Goal: Task Accomplishment & Management: Manage account settings

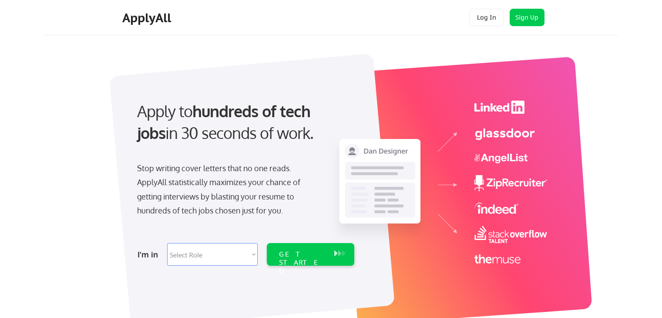
click at [488, 19] on button "Log In" at bounding box center [486, 17] width 35 height 17
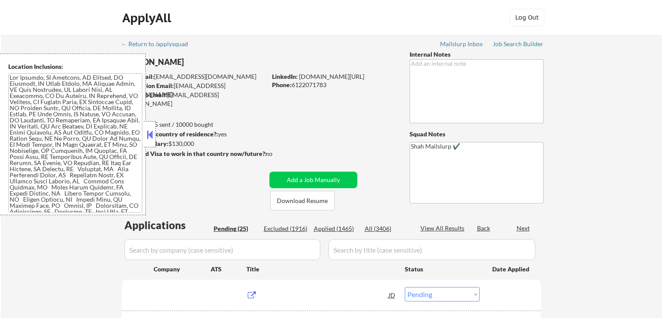
select select ""pending""
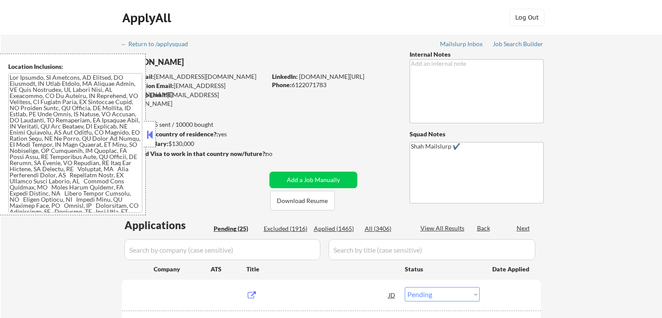
select select ""pending""
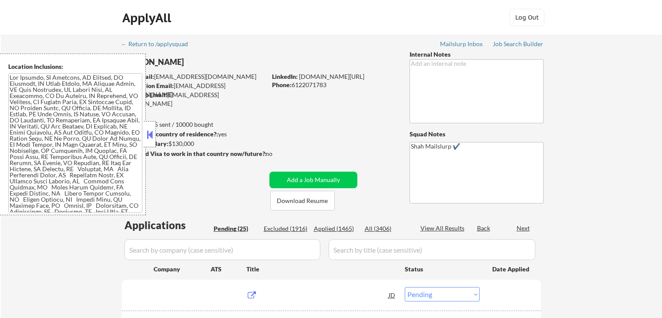
select select ""pending""
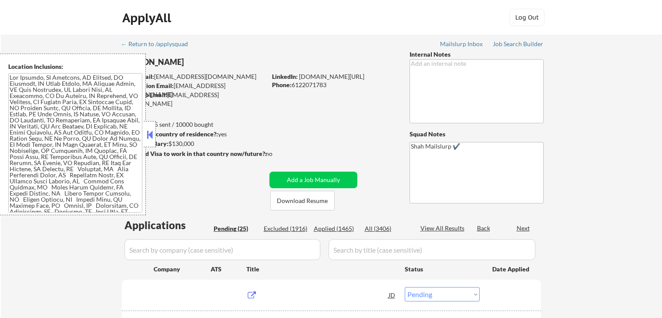
select select ""pending""
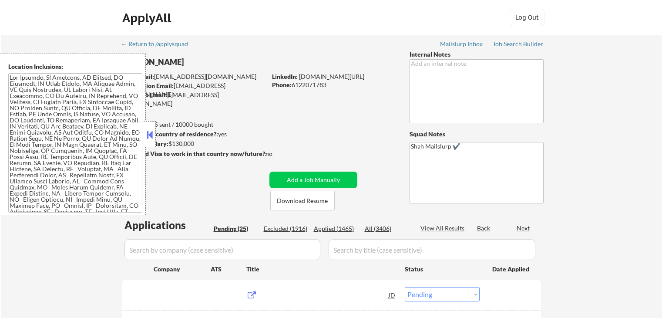
select select ""pending""
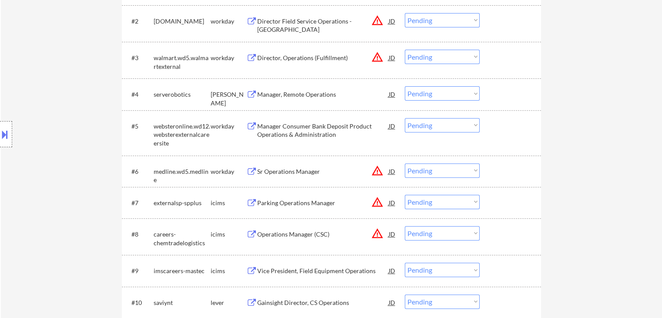
scroll to position [435, 0]
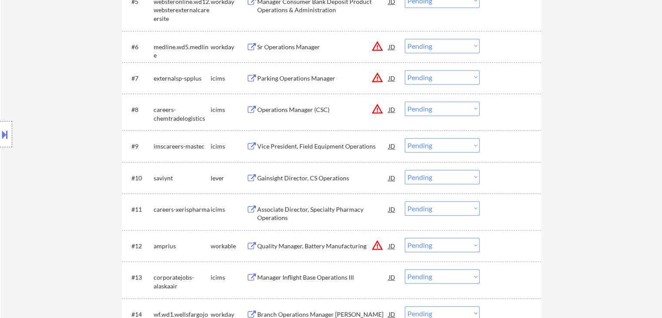
click at [59, 97] on div "Location Inclusions:" at bounding box center [78, 134] width 156 height 161
click at [59, 69] on div "Location Inclusions:" at bounding box center [78, 134] width 156 height 161
click at [71, 78] on div "Location Inclusions:" at bounding box center [78, 134] width 156 height 161
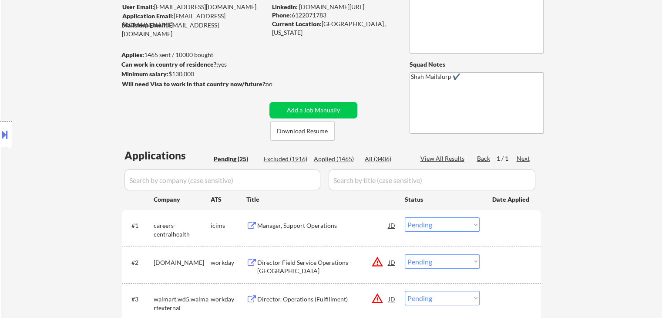
scroll to position [0, 0]
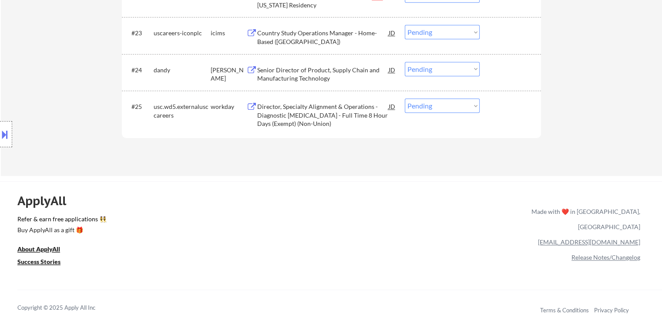
click at [80, 87] on div "Location Inclusions:" at bounding box center [78, 134] width 156 height 161
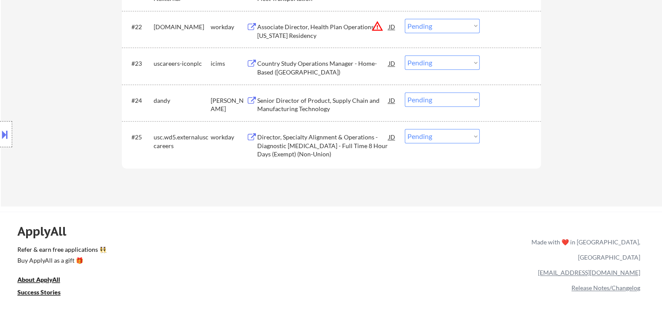
scroll to position [981, 0]
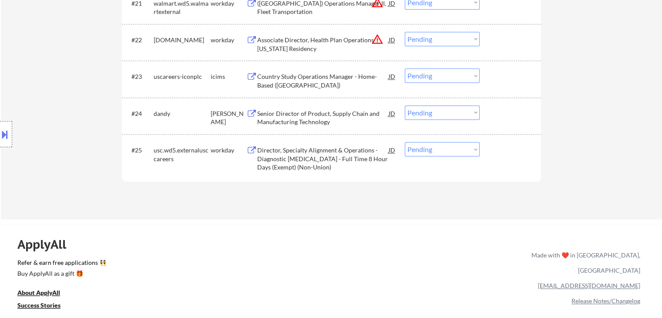
click at [306, 118] on div "Senior Director of Product, Supply Chain and Manufacturing Technology" at bounding box center [322, 117] width 131 height 17
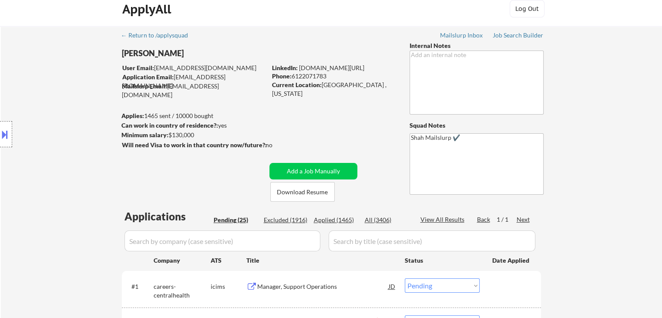
scroll to position [0, 0]
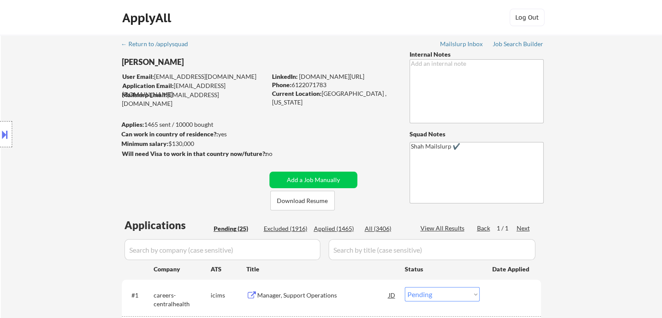
click at [57, 103] on div "Location Inclusions:" at bounding box center [78, 134] width 156 height 161
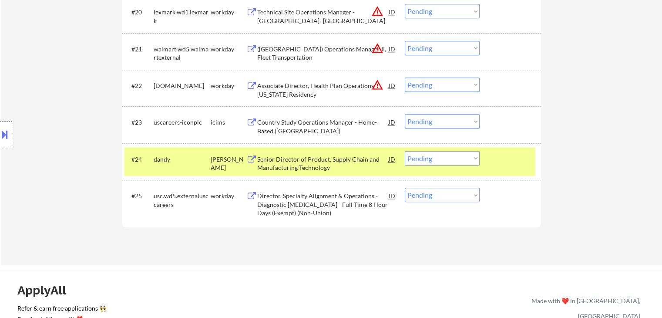
click at [443, 161] on select "Choose an option... Pending Applied Excluded (Questions) Excluded (Expired) Exc…" at bounding box center [442, 158] width 75 height 14
click at [405, 151] on select "Choose an option... Pending Applied Excluded (Questions) Excluded (Expired) Exc…" at bounding box center [442, 158] width 75 height 14
select select ""pending""
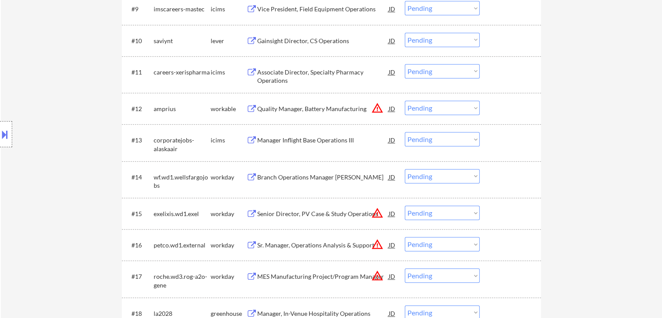
scroll to position [570, 0]
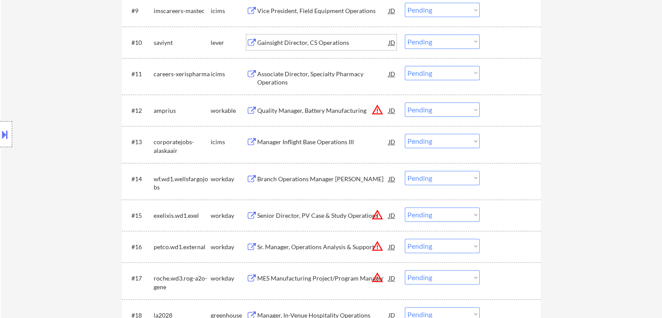
click at [319, 44] on div "Gainsight Director, CS Operations" at bounding box center [322, 42] width 131 height 9
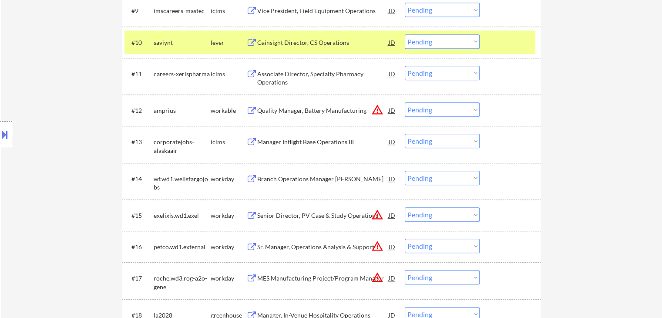
click at [2, 130] on button at bounding box center [5, 134] width 10 height 14
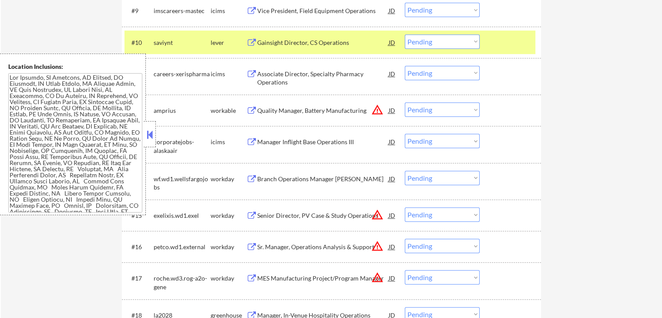
click at [148, 135] on button at bounding box center [150, 134] width 10 height 13
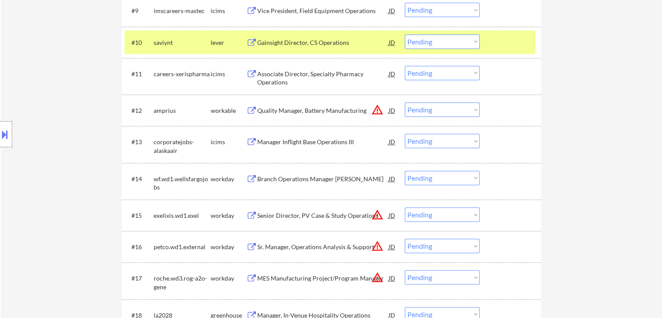
click at [458, 43] on select "Choose an option... Pending Applied Excluded (Questions) Excluded (Expired) Exc…" at bounding box center [442, 41] width 75 height 14
click at [405, 34] on select "Choose an option... Pending Applied Excluded (Questions) Excluded (Expired) Exc…" at bounding box center [442, 41] width 75 height 14
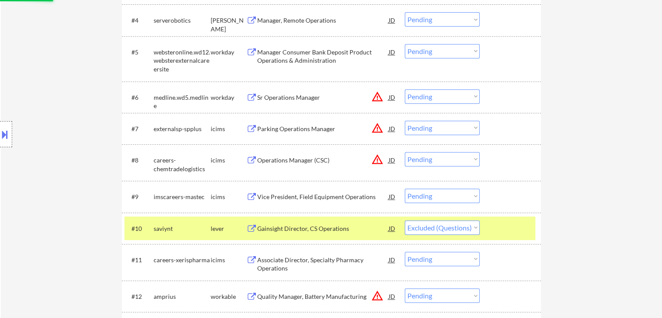
scroll to position [353, 0]
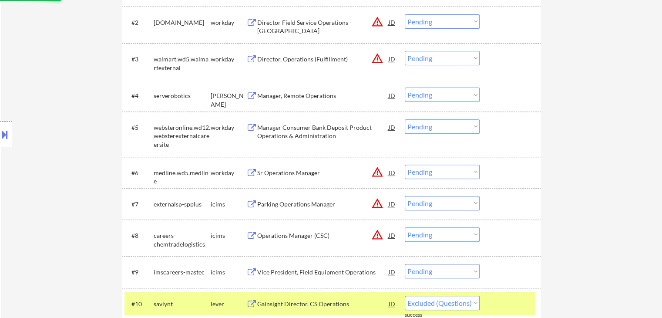
select select ""pending""
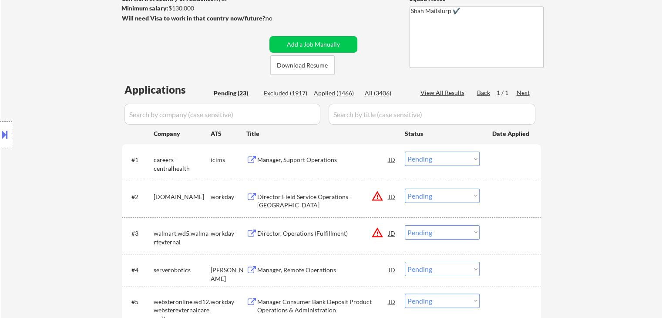
click at [97, 183] on div "Location Inclusions:" at bounding box center [78, 134] width 156 height 161
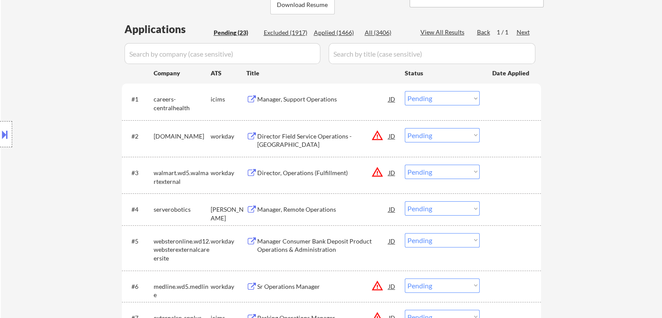
scroll to position [222, 0]
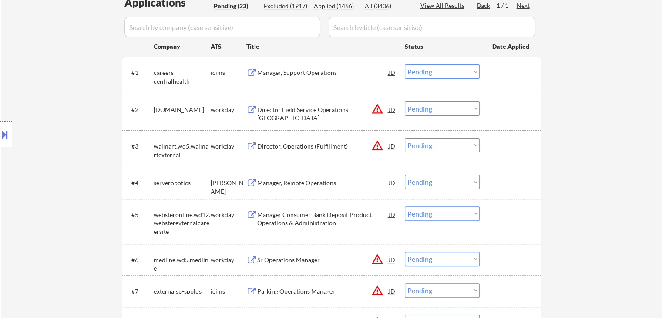
click at [308, 185] on div "Manager, Remote Operations" at bounding box center [322, 182] width 131 height 9
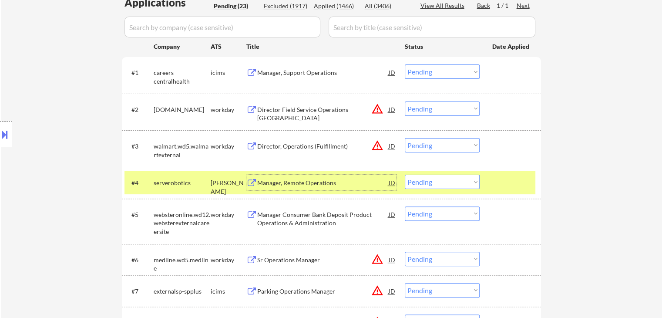
click at [455, 185] on select "Choose an option... Pending Applied Excluded (Questions) Excluded (Expired) Exc…" at bounding box center [442, 181] width 75 height 14
click at [405, 174] on select "Choose an option... Pending Applied Excluded (Questions) Excluded (Expired) Exc…" at bounding box center [442, 181] width 75 height 14
select select ""pending""
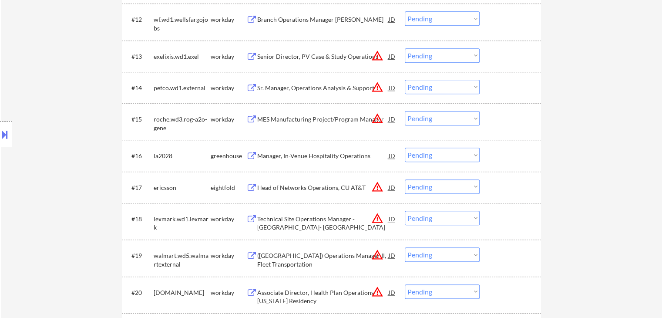
scroll to position [701, 0]
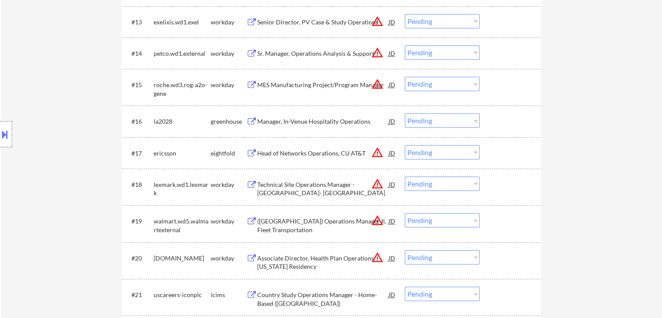
click at [317, 120] on div "Manager, In-Venue Hospitality Operations" at bounding box center [322, 121] width 131 height 9
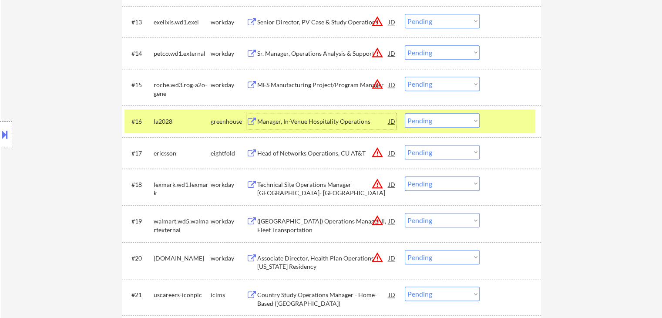
click at [0, 131] on button at bounding box center [5, 134] width 10 height 14
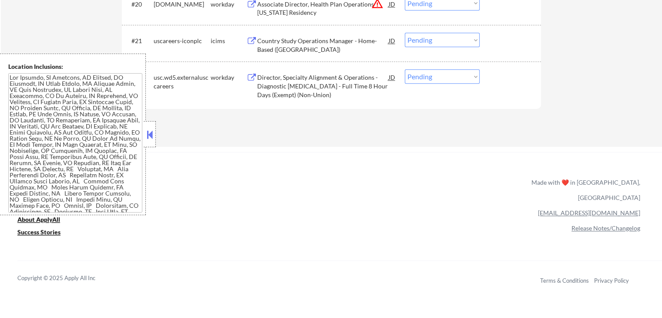
scroll to position [934, 0]
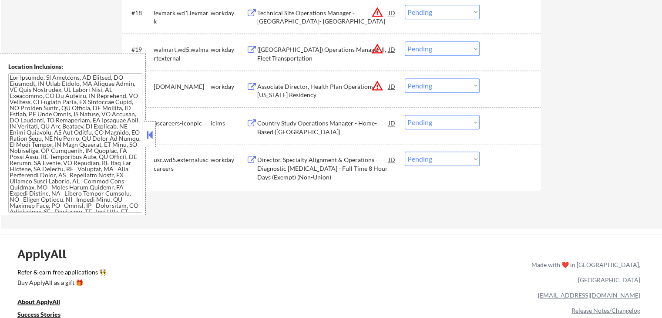
scroll to position [803, 0]
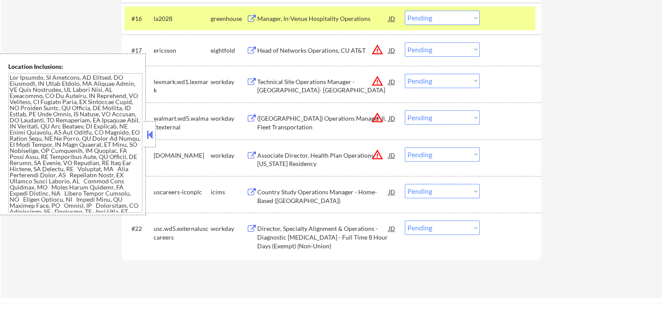
click at [151, 134] on button at bounding box center [150, 134] width 10 height 13
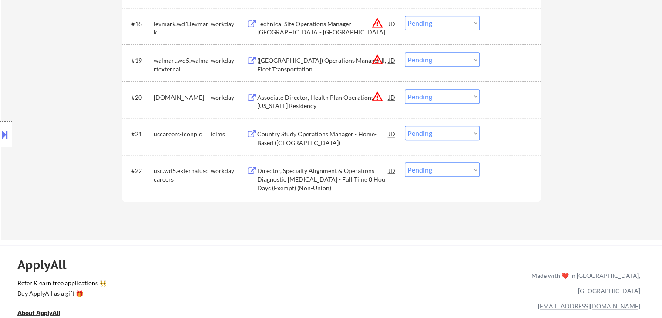
scroll to position [890, 0]
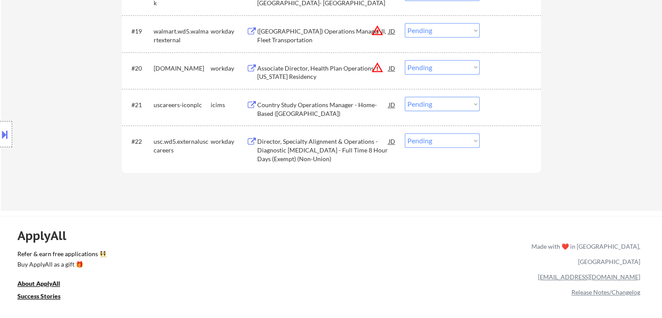
click at [295, 154] on div "Director, Specialty Alignment & Operations - Diagnostic Radiology - Full Time 8…" at bounding box center [322, 150] width 131 height 26
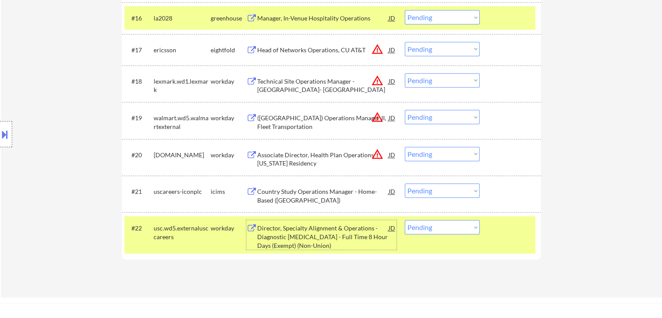
scroll to position [803, 0]
click at [78, 108] on div "Location Inclusions:" at bounding box center [78, 134] width 156 height 161
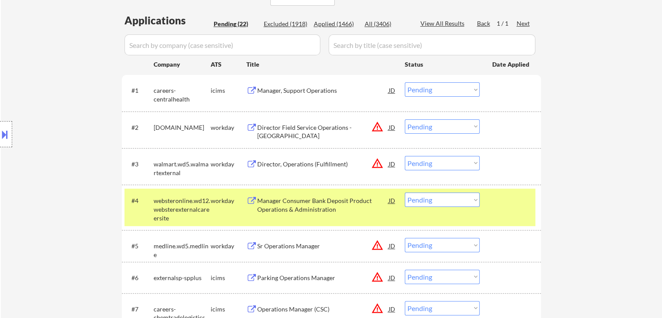
scroll to position [107, 0]
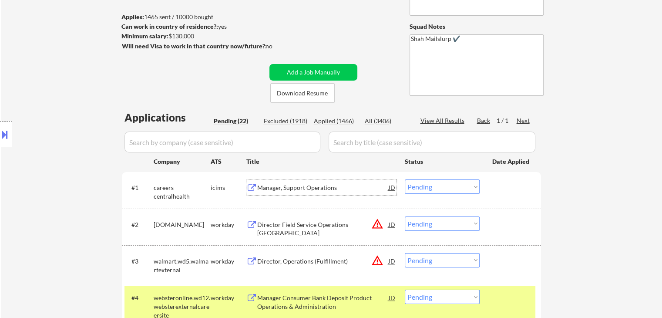
click at [289, 187] on div "Manager, Support Operations" at bounding box center [322, 187] width 131 height 9
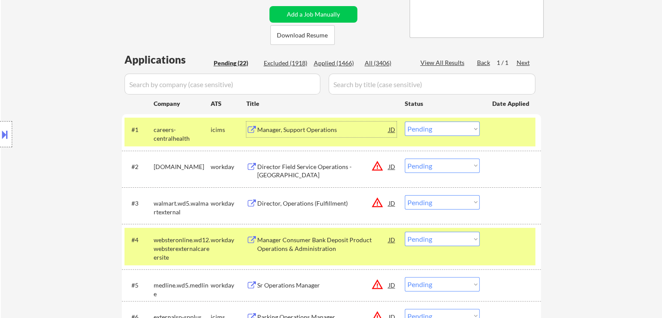
scroll to position [194, 0]
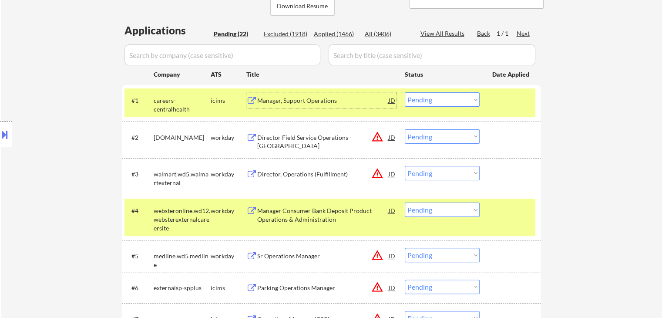
click at [442, 102] on select "Choose an option... Pending Applied Excluded (Questions) Excluded (Expired) Exc…" at bounding box center [442, 99] width 75 height 14
click at [405, 92] on select "Choose an option... Pending Applied Excluded (Questions) Excluded (Expired) Exc…" at bounding box center [442, 99] width 75 height 14
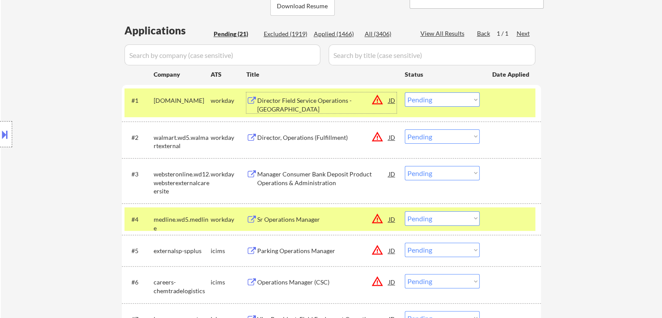
click at [282, 105] on div "Director Field Service Operations - North America" at bounding box center [322, 104] width 131 height 17
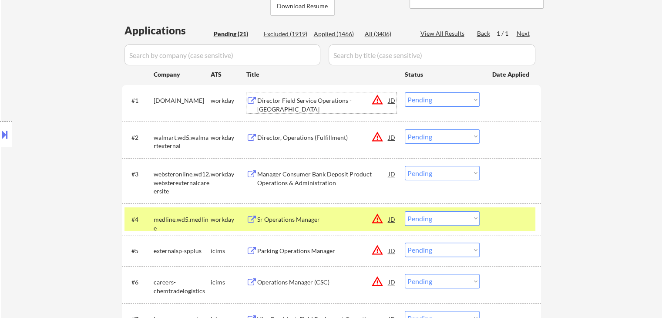
click at [376, 102] on button "warning_amber" at bounding box center [377, 100] width 12 height 12
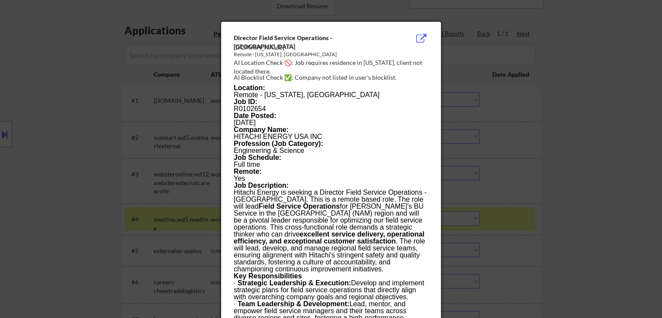
drag, startPoint x: 395, startPoint y: 64, endPoint x: 343, endPoint y: 69, distance: 52.4
click at [343, 69] on div "AI Location Check 🚫: Job requires residence in North Carolina, client not locat…" at bounding box center [333, 66] width 198 height 17
click at [175, 108] on div at bounding box center [331, 159] width 662 height 318
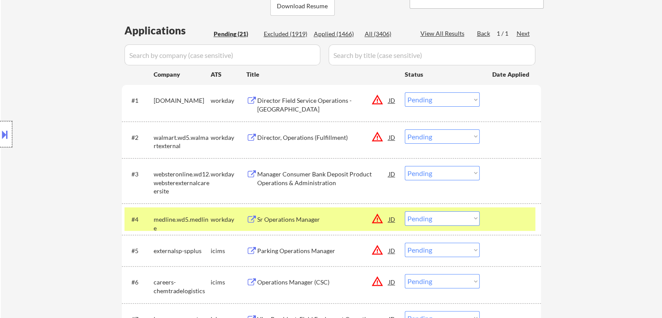
click at [1, 122] on div at bounding box center [6, 134] width 12 height 26
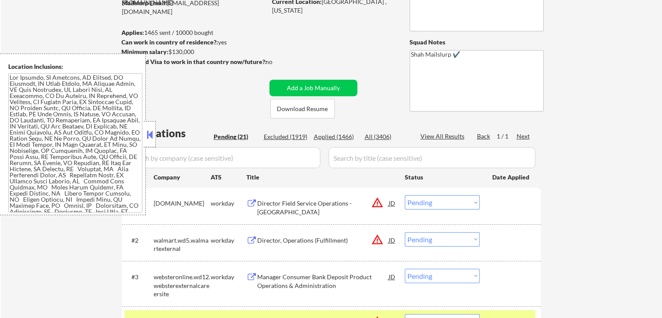
scroll to position [20, 0]
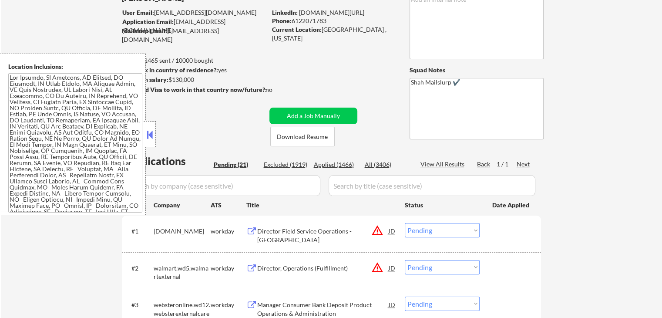
click at [147, 139] on button at bounding box center [150, 134] width 10 height 13
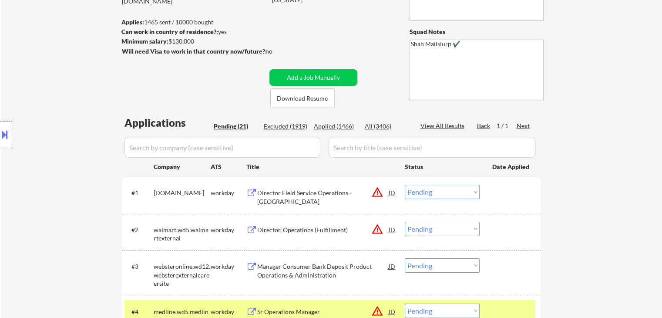
scroll to position [151, 0]
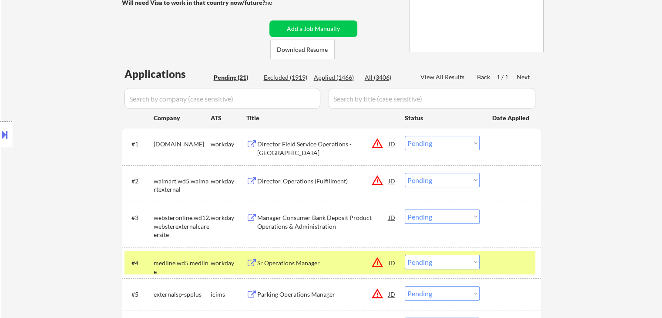
click at [92, 151] on div "Location Inclusions:" at bounding box center [78, 134] width 156 height 161
drag, startPoint x: 463, startPoint y: 143, endPoint x: 462, endPoint y: 148, distance: 5.3
click at [463, 143] on select "Choose an option... Pending Applied Excluded (Questions) Excluded (Expired) Exc…" at bounding box center [442, 143] width 75 height 14
click at [405, 136] on select "Choose an option... Pending Applied Excluded (Questions) Excluded (Expired) Exc…" at bounding box center [442, 143] width 75 height 14
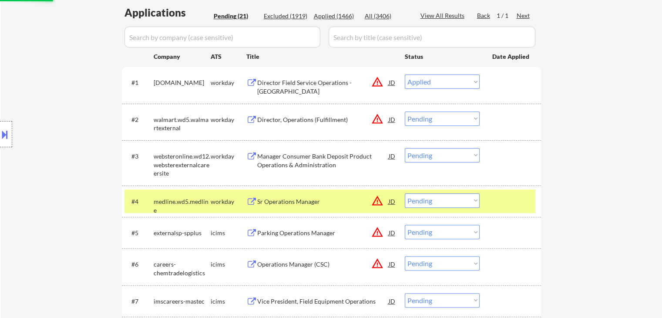
scroll to position [238, 0]
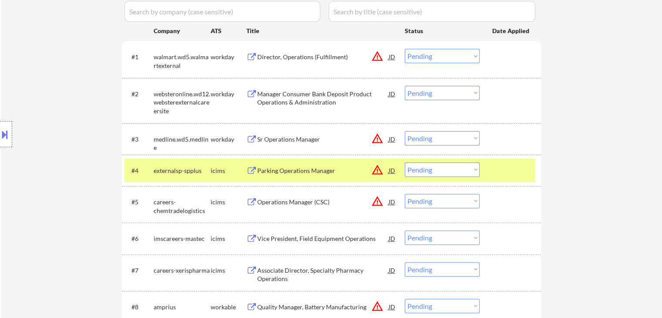
click at [375, 57] on button "warning_amber" at bounding box center [377, 56] width 12 height 12
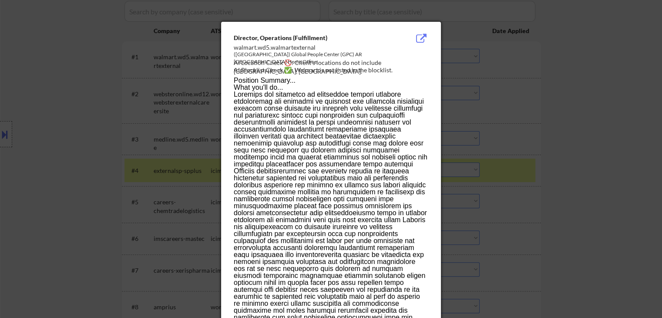
click at [490, 80] on div at bounding box center [331, 159] width 662 height 318
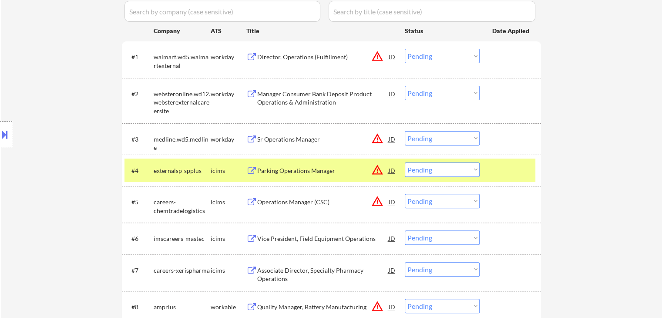
click at [303, 59] on div "Director, Operations (Fulfillment)" at bounding box center [322, 57] width 131 height 9
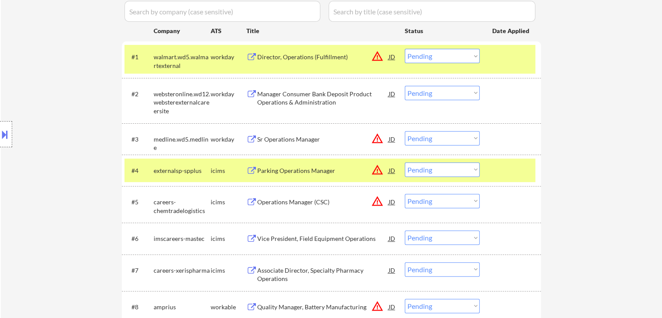
click at [0, 139] on button at bounding box center [5, 134] width 10 height 14
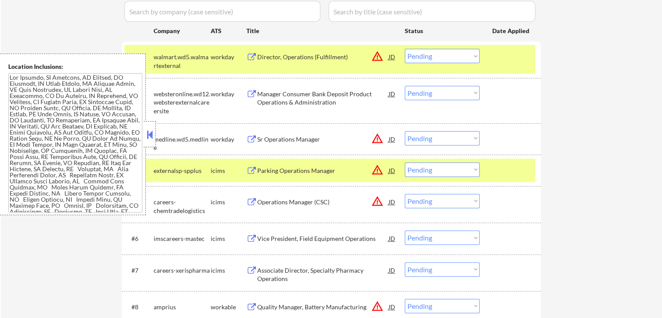
click at [67, 134] on textarea at bounding box center [75, 142] width 134 height 139
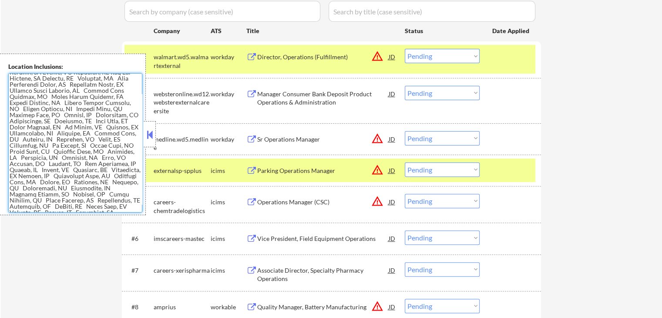
scroll to position [217, 0]
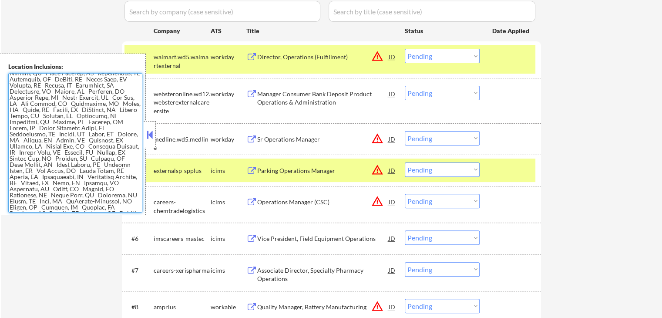
click at [448, 61] on select "Choose an option... Pending Applied Excluded (Questions) Excluded (Expired) Exc…" at bounding box center [442, 56] width 75 height 14
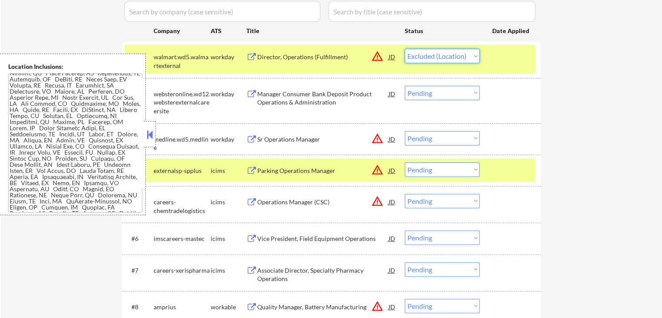
click at [405, 49] on select "Choose an option... Pending Applied Excluded (Questions) Excluded (Expired) Exc…" at bounding box center [442, 56] width 75 height 14
drag, startPoint x: 149, startPoint y: 138, endPoint x: 162, endPoint y: 150, distance: 17.9
click at [150, 138] on button at bounding box center [150, 134] width 10 height 13
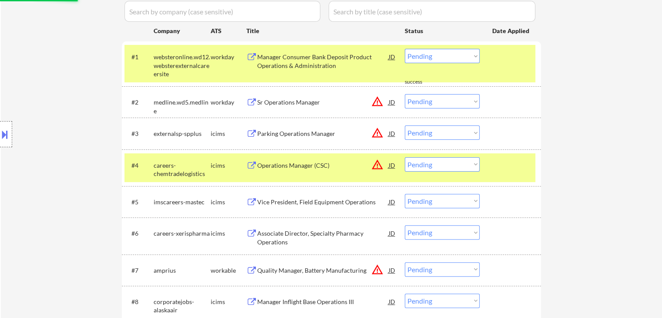
click at [299, 66] on div "Manager Consumer Bank Deposit Product Operations & Administration" at bounding box center [322, 61] width 131 height 17
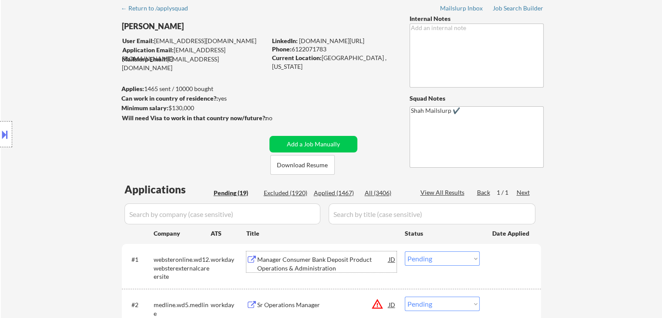
scroll to position [0, 0]
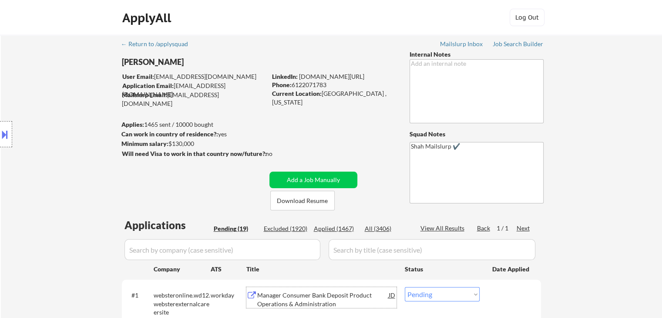
click at [341, 226] on div "Applied (1467)" at bounding box center [335, 228] width 43 height 9
select select ""applied""
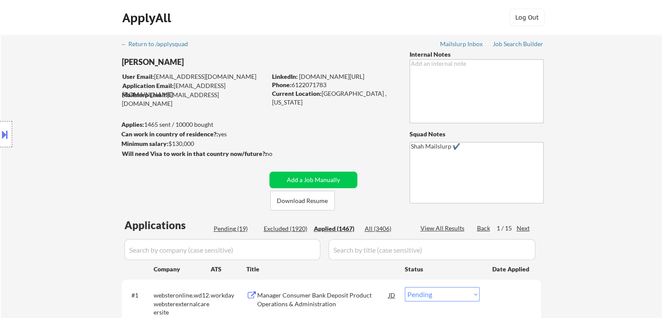
select select ""applied""
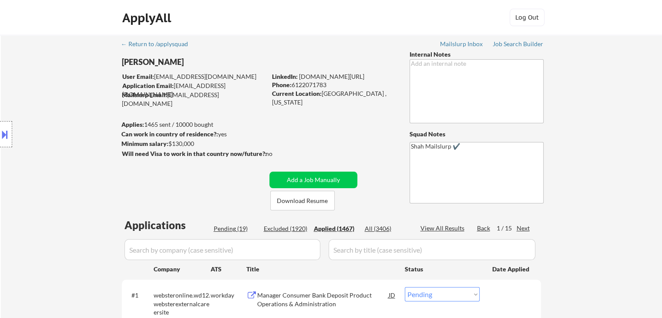
select select ""applied""
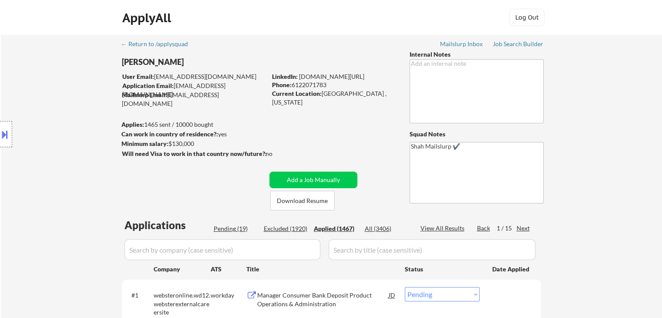
select select ""applied""
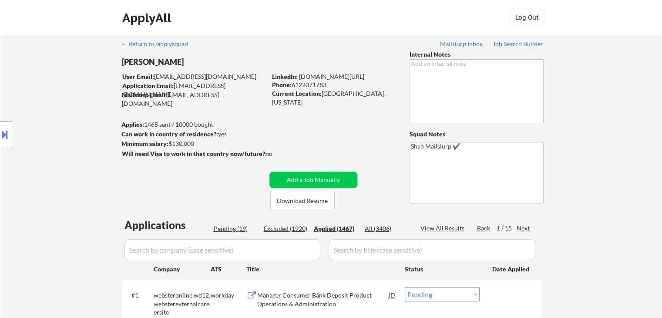
select select ""applied""
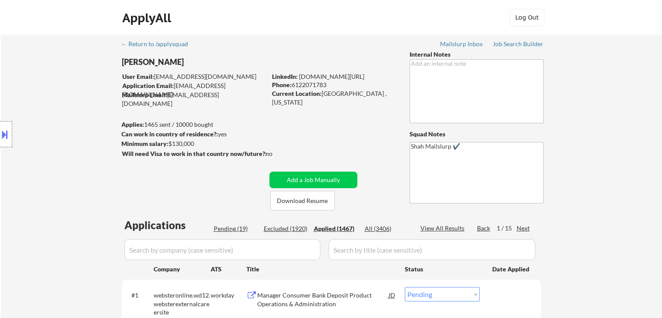
select select ""applied""
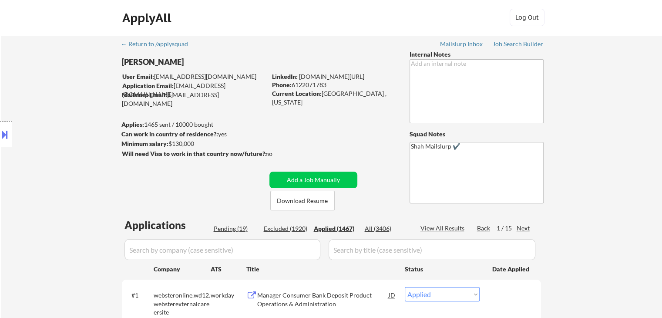
select select ""applied""
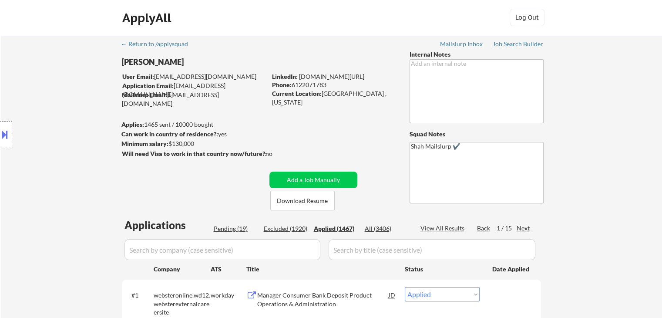
select select ""applied""
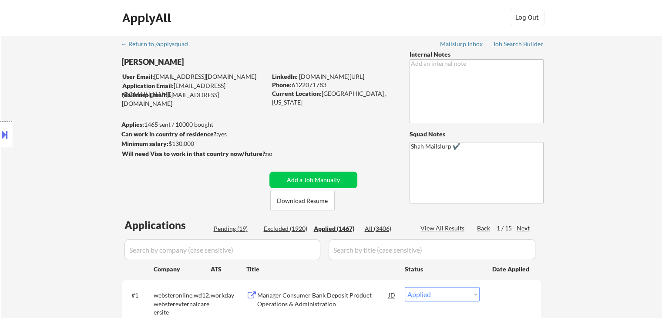
select select ""applied""
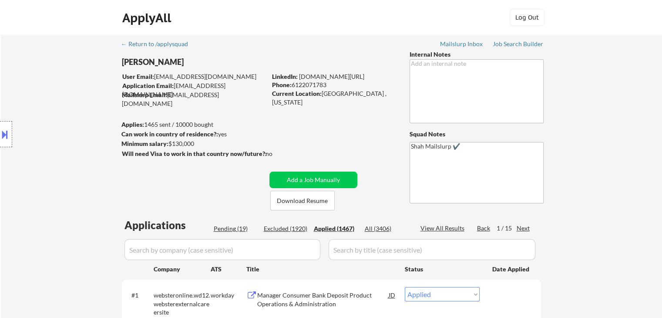
select select ""applied""
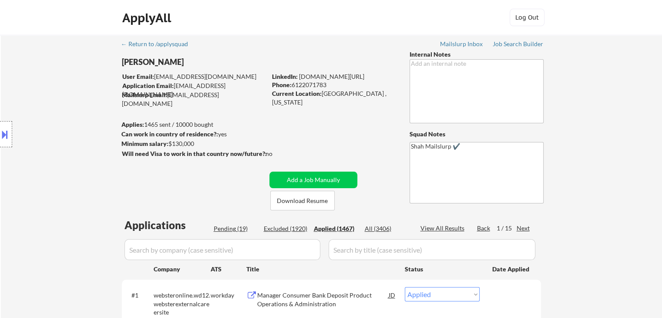
select select ""applied""
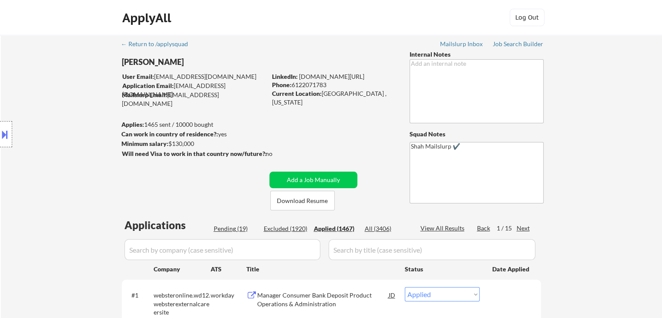
select select ""applied""
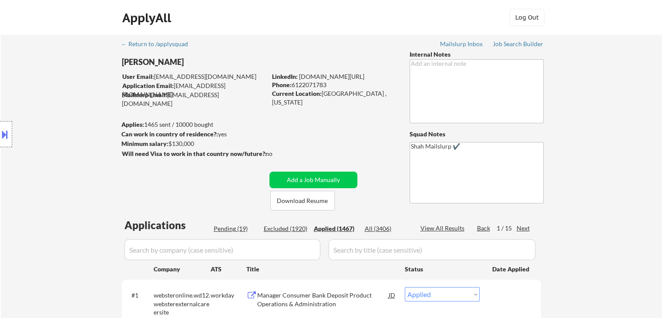
select select ""applied""
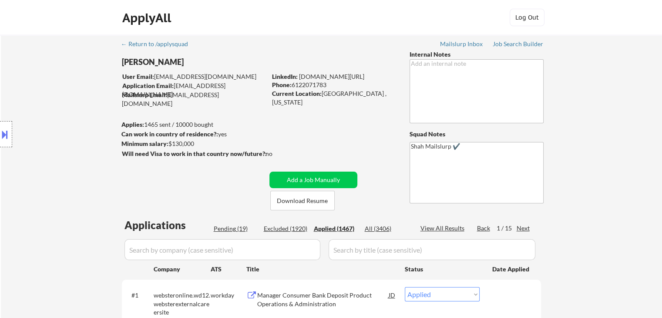
select select ""applied""
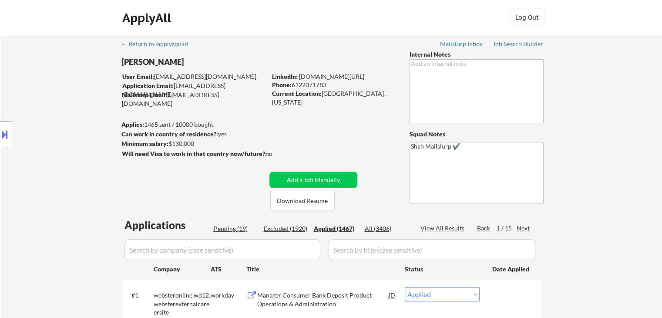
select select ""applied""
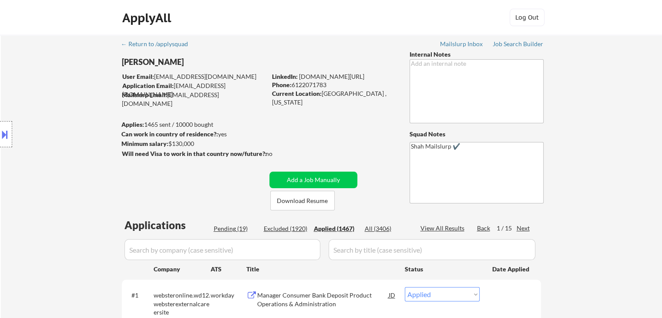
select select ""applied""
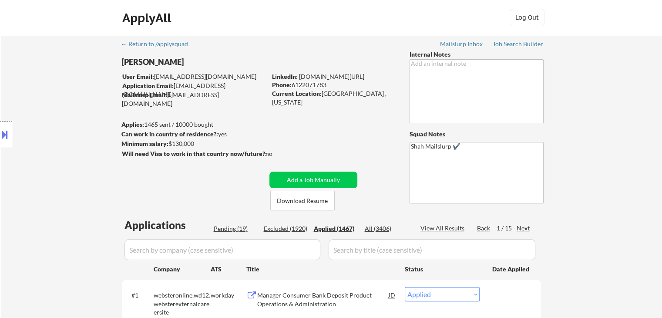
select select ""applied""
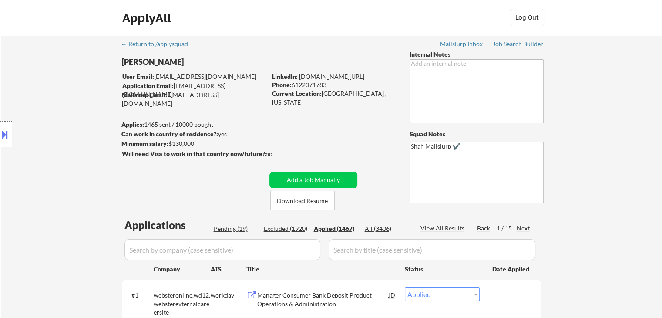
select select ""applied""
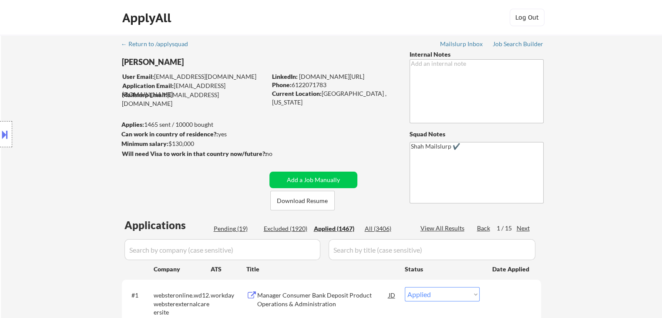
select select ""applied""
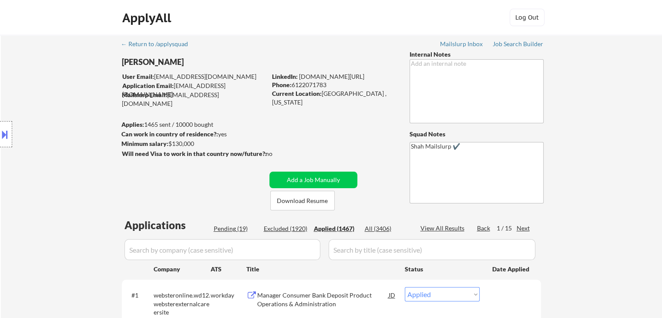
select select ""applied""
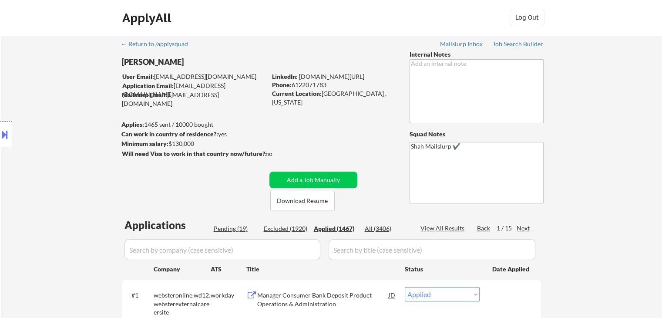
select select ""applied""
click at [224, 227] on div "Pending (19)" at bounding box center [235, 228] width 43 height 9
select select ""pending""
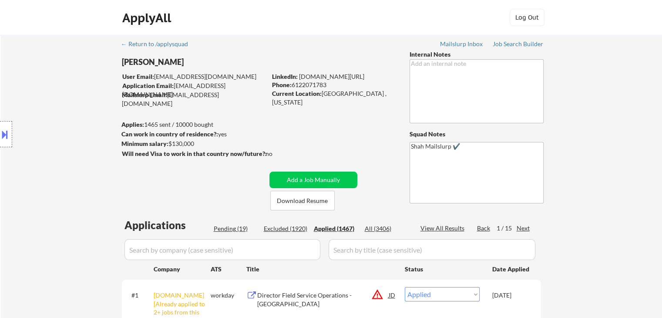
select select ""pending""
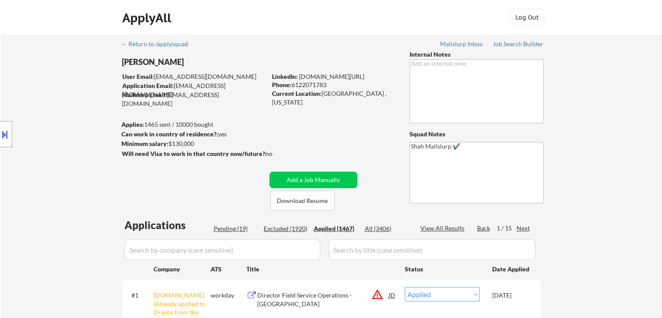
select select ""pending""
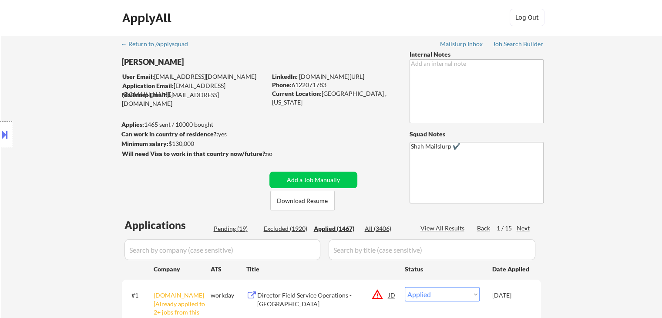
select select ""pending""
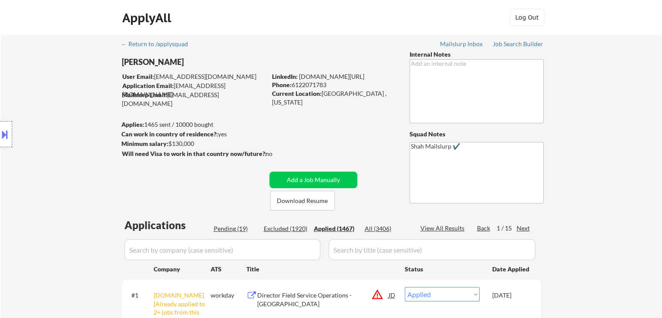
select select ""pending""
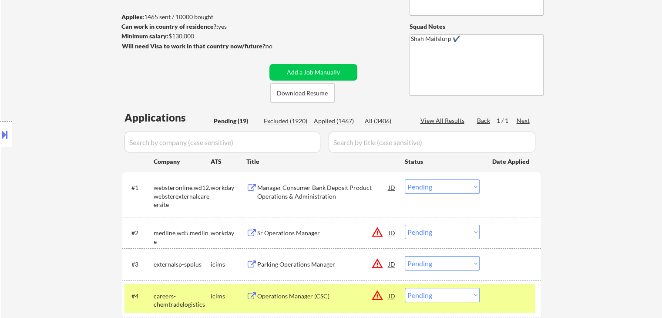
scroll to position [130, 0]
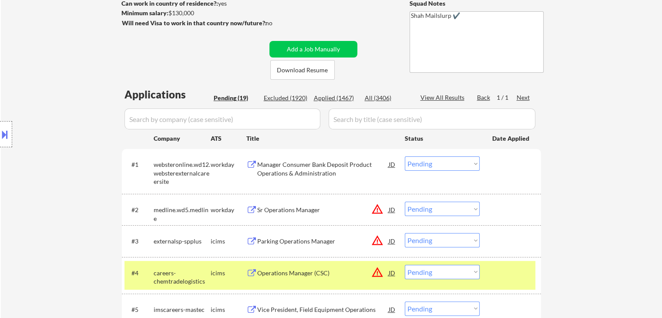
drag, startPoint x: 444, startPoint y: 159, endPoint x: 445, endPoint y: 167, distance: 8.4
click at [445, 160] on select "Choose an option... Pending Applied Excluded (Questions) Excluded (Expired) Exc…" at bounding box center [442, 163] width 75 height 14
click at [405, 156] on select "Choose an option... Pending Applied Excluded (Questions) Excluded (Expired) Exc…" at bounding box center [442, 163] width 75 height 14
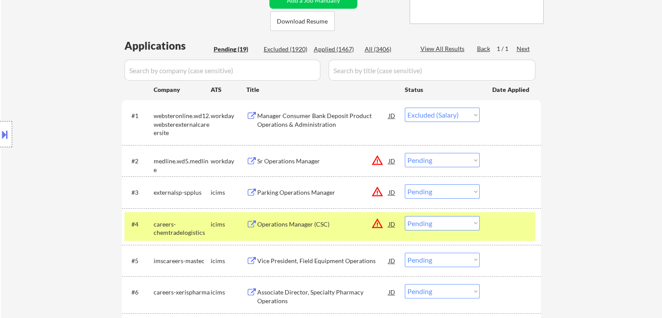
scroll to position [261, 0]
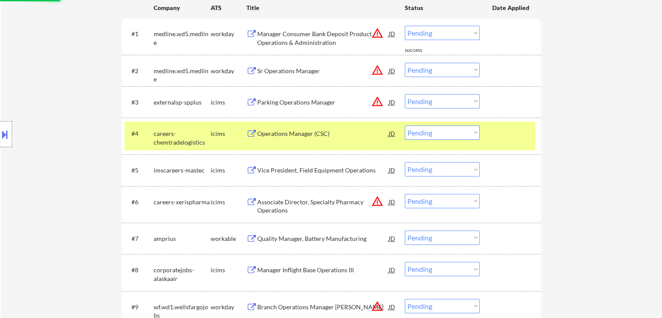
click at [379, 77] on div "Sr Operations Manager" at bounding box center [322, 71] width 131 height 16
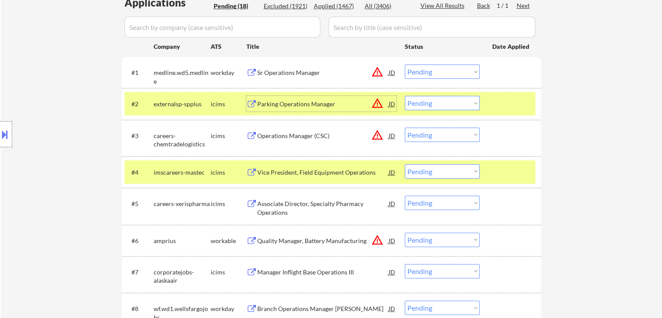
scroll to position [174, 0]
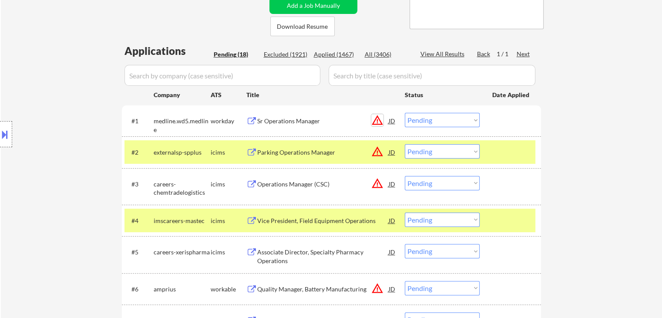
click at [376, 121] on button "warning_amber" at bounding box center [377, 120] width 12 height 12
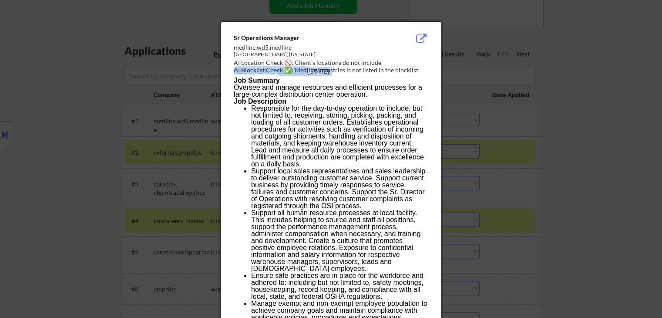
drag, startPoint x: 417, startPoint y: 63, endPoint x: 306, endPoint y: 68, distance: 110.6
click at [306, 68] on div "Sr Operations Manager medline.wd5.medline Katy, Texas AI Location Check 🚫: Clie…" at bounding box center [333, 54] width 198 height 42
click at [556, 80] on div at bounding box center [331, 159] width 662 height 318
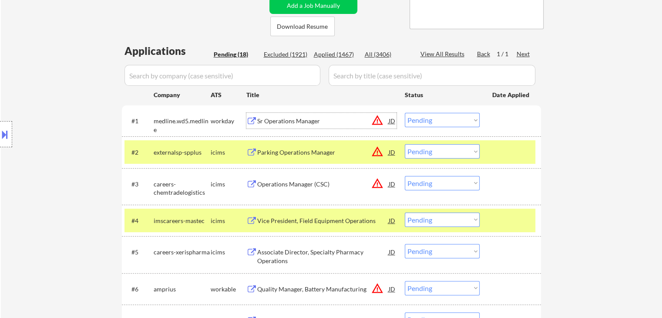
click at [290, 122] on div "Sr Operations Manager" at bounding box center [322, 121] width 131 height 9
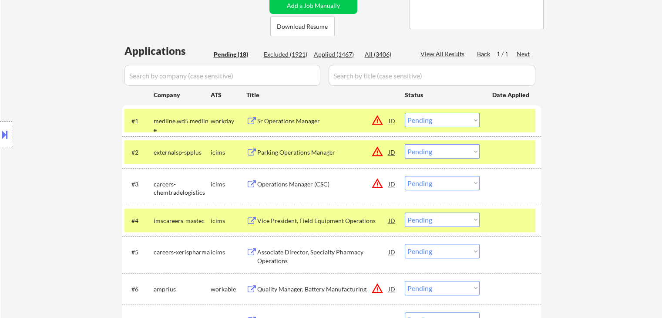
click at [291, 147] on div "Parking Operations Manager" at bounding box center [322, 152] width 131 height 16
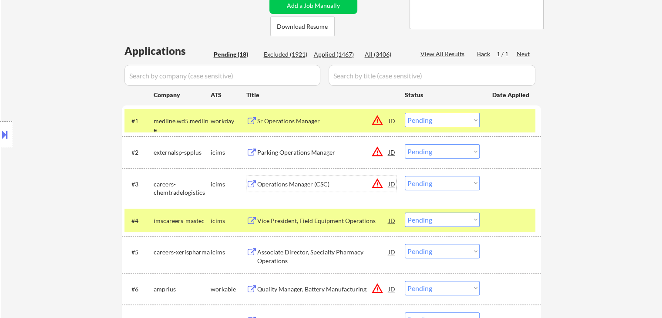
click at [294, 181] on div "Operations Manager (CSC)" at bounding box center [322, 184] width 131 height 9
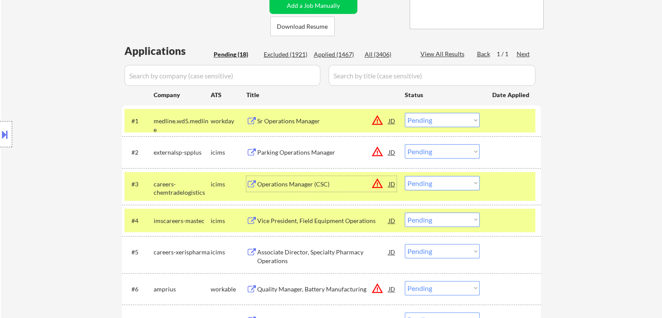
click at [2, 144] on div at bounding box center [6, 134] width 12 height 26
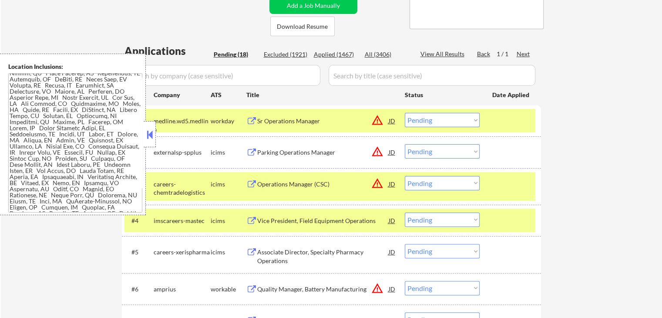
scroll to position [111, 0]
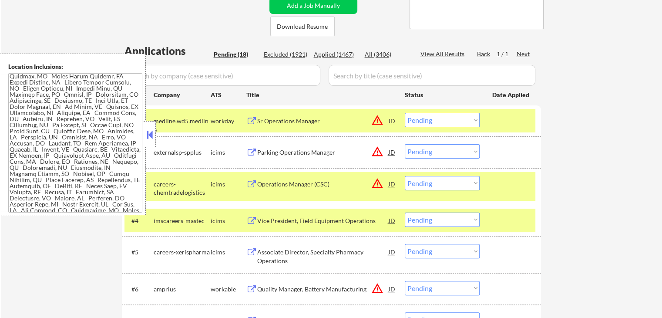
click at [458, 119] on select "Choose an option... Pending Applied Excluded (Questions) Excluded (Expired) Exc…" at bounding box center [442, 120] width 75 height 14
click at [405, 113] on select "Choose an option... Pending Applied Excluded (Questions) Excluded (Expired) Exc…" at bounding box center [442, 120] width 75 height 14
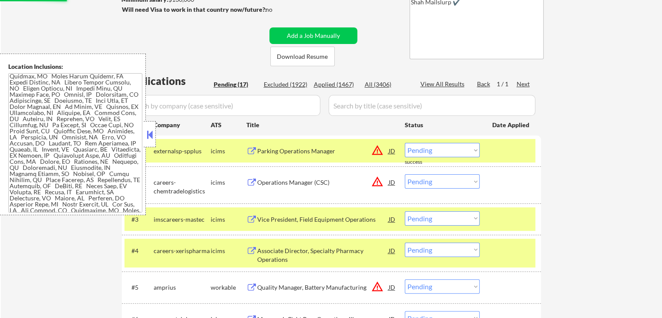
scroll to position [174, 0]
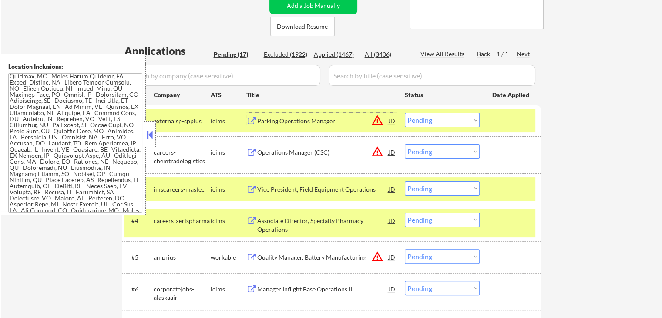
click at [297, 118] on div "Parking Operations Manager" at bounding box center [322, 121] width 131 height 9
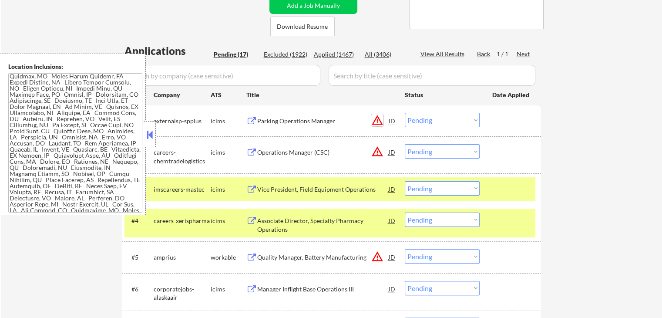
click at [378, 120] on button "warning_amber" at bounding box center [377, 120] width 12 height 12
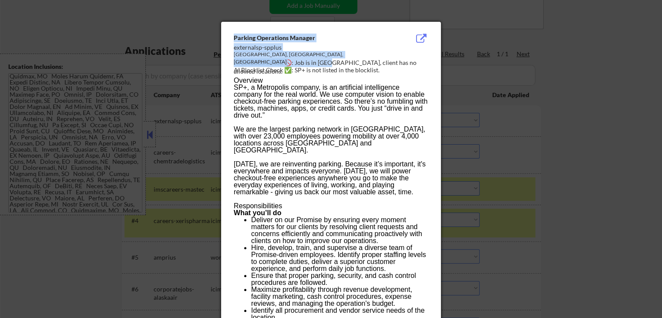
drag, startPoint x: 329, startPoint y: 65, endPoint x: 391, endPoint y: 54, distance: 62.7
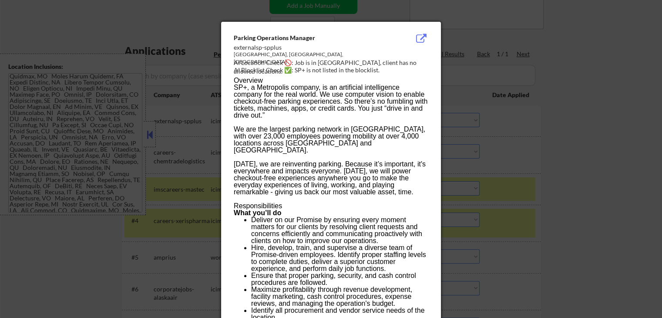
drag, startPoint x: 294, startPoint y: 58, endPoint x: 351, endPoint y: 103, distance: 72.9
click at [365, 53] on div "AUSTIN, TX, US" at bounding box center [309, 56] width 151 height 10
drag, startPoint x: 351, startPoint y: 104, endPoint x: 331, endPoint y: 0, distance: 105.1
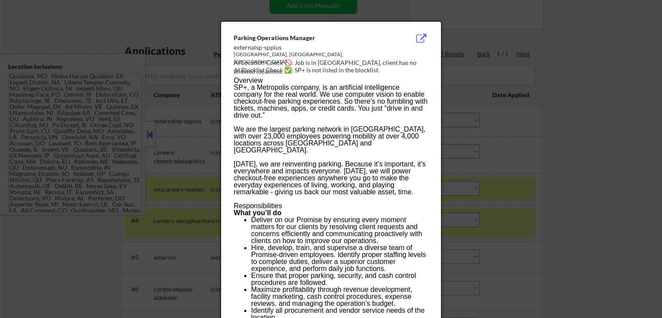
drag, startPoint x: 482, startPoint y: 89, endPoint x: 447, endPoint y: 119, distance: 45.6
click at [482, 87] on div at bounding box center [331, 159] width 662 height 318
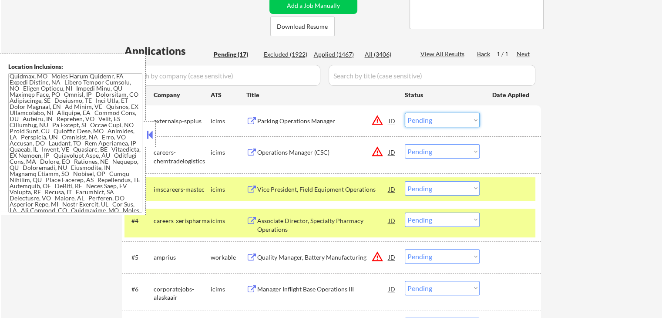
click at [445, 122] on select "Choose an option... Pending Applied Excluded (Questions) Excluded (Expired) Exc…" at bounding box center [442, 120] width 75 height 14
click at [405, 113] on select "Choose an option... Pending Applied Excluded (Questions) Excluded (Expired) Exc…" at bounding box center [442, 120] width 75 height 14
click at [153, 135] on button at bounding box center [150, 134] width 10 height 13
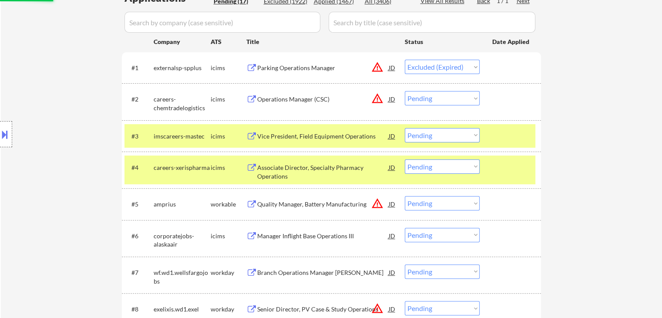
scroll to position [261, 0]
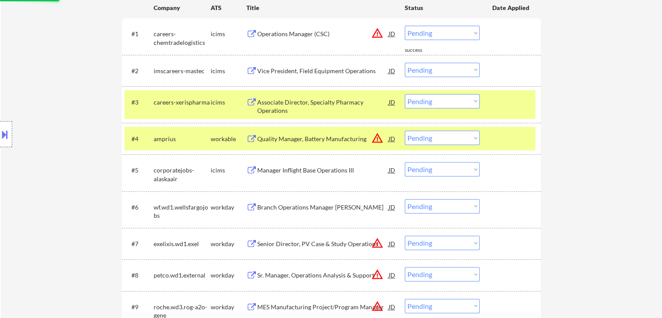
click at [301, 36] on div "Operations Manager (CSC)" at bounding box center [322, 34] width 131 height 9
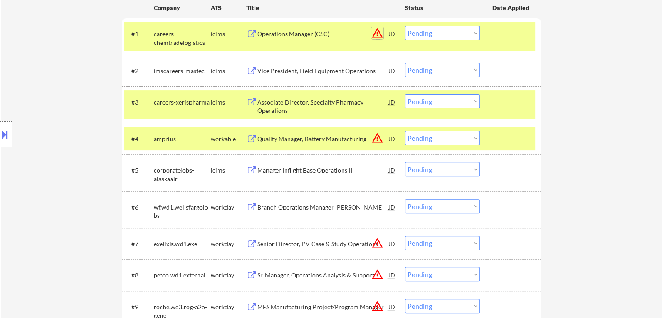
click at [376, 32] on button "warning_amber" at bounding box center [377, 33] width 12 height 12
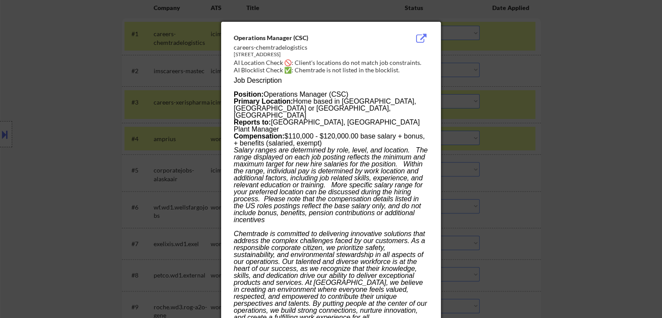
drag, startPoint x: 420, startPoint y: 61, endPoint x: 307, endPoint y: 60, distance: 112.7
click at [307, 60] on div "Operations Manager (CSC) careers-chemtradelogistics 2250 East 130th Street, Chi…" at bounding box center [333, 54] width 198 height 42
drag, startPoint x: 339, startPoint y: 101, endPoint x: 389, endPoint y: 7, distance: 107.0
drag, startPoint x: 494, startPoint y: 88, endPoint x: 488, endPoint y: 85, distance: 7.0
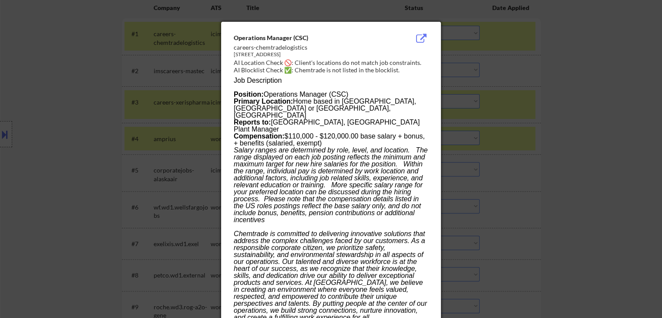
click at [494, 86] on div at bounding box center [331, 159] width 662 height 318
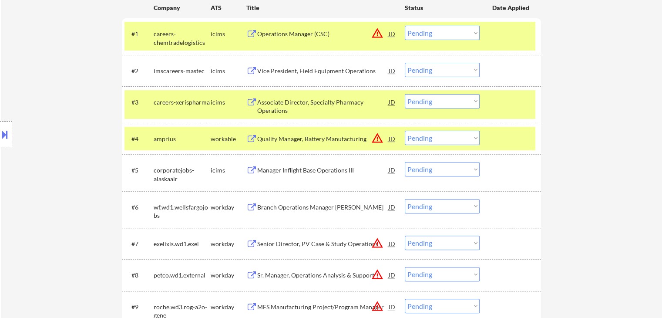
click at [444, 36] on select "Choose an option... Pending Applied Excluded (Questions) Excluded (Expired) Exc…" at bounding box center [442, 33] width 75 height 14
click at [405, 26] on select "Choose an option... Pending Applied Excluded (Questions) Excluded (Expired) Exc…" at bounding box center [442, 33] width 75 height 14
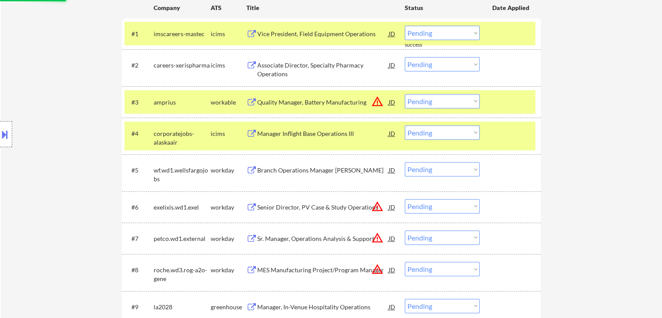
click at [341, 32] on div "Vice President, Field Equipment Operations" at bounding box center [322, 34] width 131 height 9
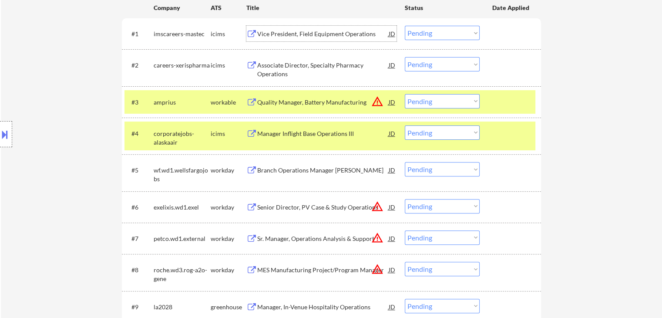
click at [2, 127] on button at bounding box center [5, 134] width 10 height 14
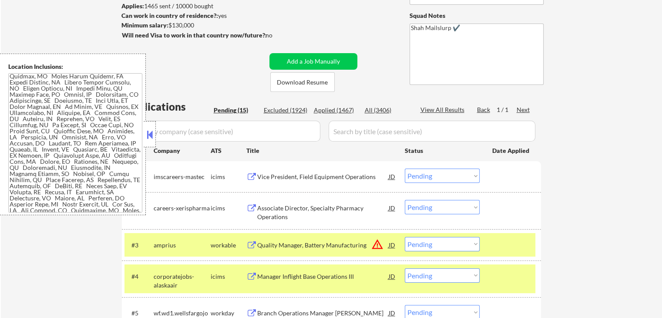
scroll to position [130, 0]
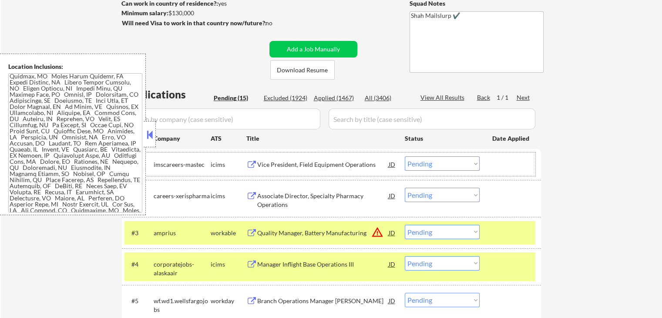
click at [434, 171] on div "#1 imscareers-mastec icims Vice President, Field Equipment Operations JD warnin…" at bounding box center [329, 163] width 411 height 23
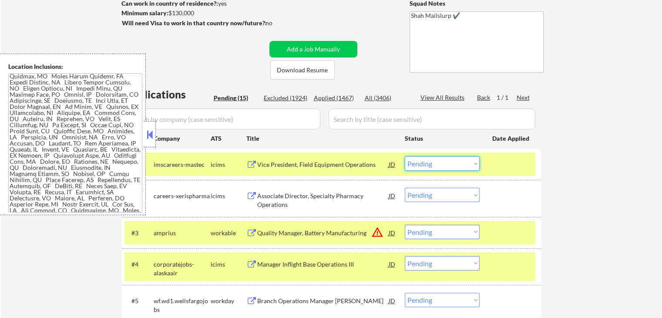
drag, startPoint x: 454, startPoint y: 161, endPoint x: 455, endPoint y: 168, distance: 7.4
click at [454, 161] on select "Choose an option... Pending Applied Excluded (Questions) Excluded (Expired) Exc…" at bounding box center [442, 163] width 75 height 14
click at [405, 156] on select "Choose an option... Pending Applied Excluded (Questions) Excluded (Expired) Exc…" at bounding box center [442, 163] width 75 height 14
click at [154, 135] on button at bounding box center [150, 134] width 10 height 13
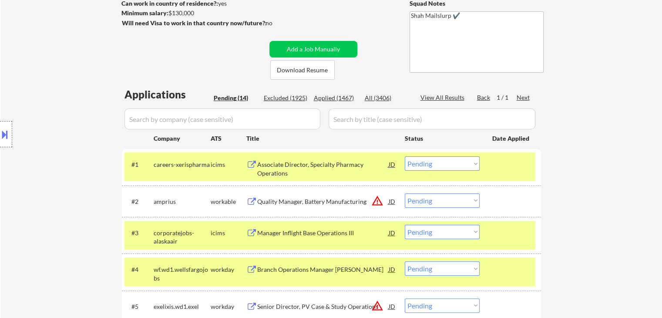
click at [278, 163] on div "Associate Director, Specialty Pharmacy Operations" at bounding box center [322, 168] width 131 height 17
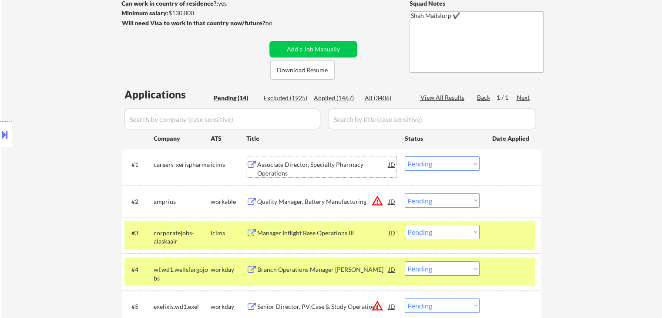
click at [423, 162] on select "Choose an option... Pending Applied Excluded (Questions) Excluded (Expired) Exc…" at bounding box center [442, 163] width 75 height 14
click at [405, 156] on select "Choose an option... Pending Applied Excluded (Questions) Excluded (Expired) Exc…" at bounding box center [442, 163] width 75 height 14
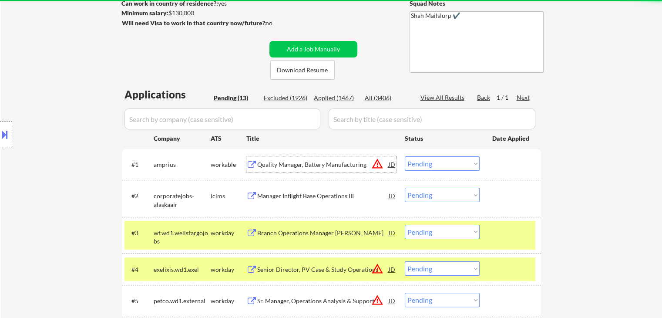
click at [348, 167] on div "Quality Manager, Battery Manufacturing" at bounding box center [322, 164] width 131 height 9
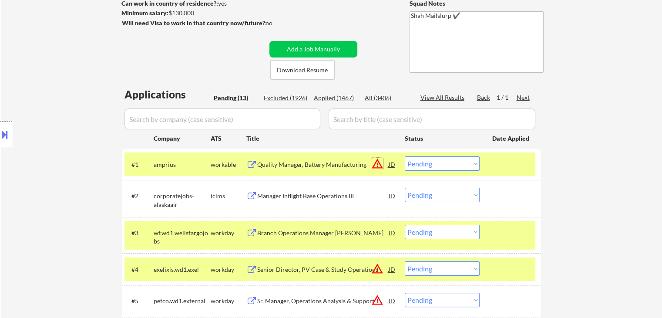
click at [373, 165] on button "warning_amber" at bounding box center [377, 163] width 12 height 12
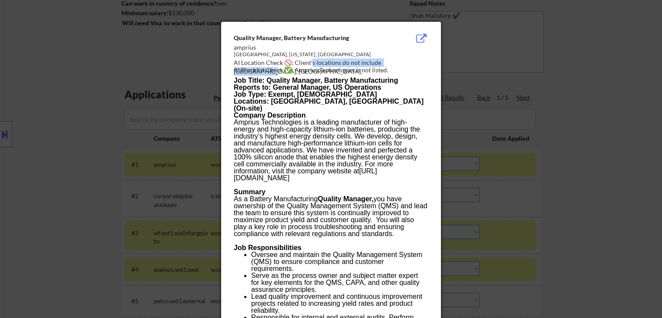
drag, startPoint x: 421, startPoint y: 61, endPoint x: 405, endPoint y: 32, distance: 33.3
click at [312, 60] on div "Quality Manager, Battery Manufacturing amprius Fremont, California, United Stat…" at bounding box center [333, 54] width 198 height 42
click at [48, 126] on div at bounding box center [331, 159] width 662 height 318
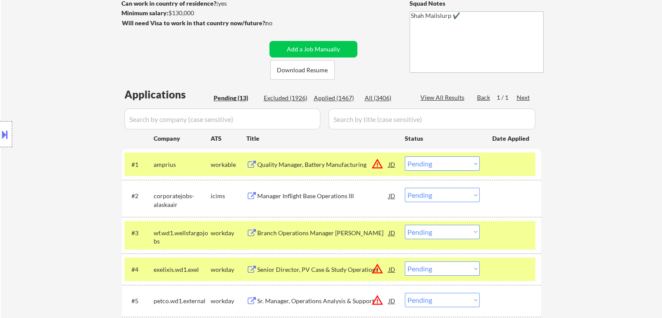
click at [0, 130] on button at bounding box center [5, 134] width 10 height 14
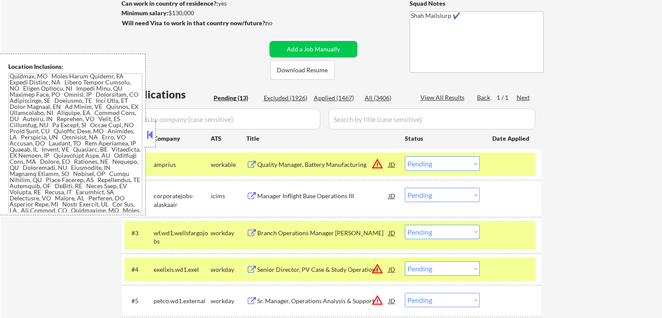
scroll to position [683, 0]
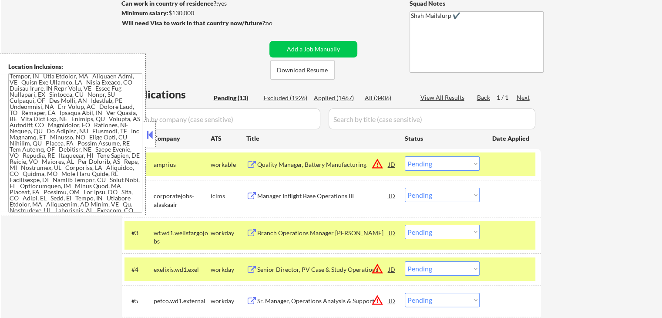
click at [443, 163] on select "Choose an option... Pending Applied Excluded (Questions) Excluded (Expired) Exc…" at bounding box center [442, 163] width 75 height 14
click at [405, 156] on select "Choose an option... Pending Applied Excluded (Questions) Excluded (Expired) Exc…" at bounding box center [442, 163] width 75 height 14
click at [148, 137] on button at bounding box center [150, 134] width 10 height 13
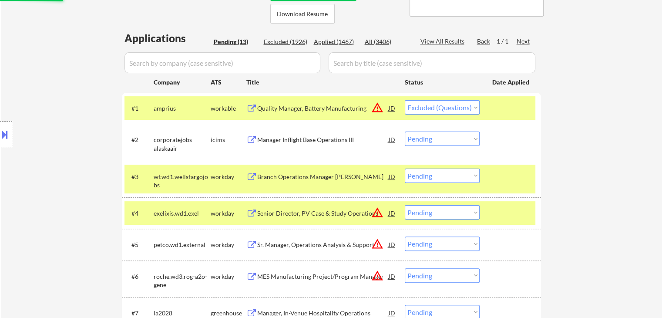
scroll to position [217, 0]
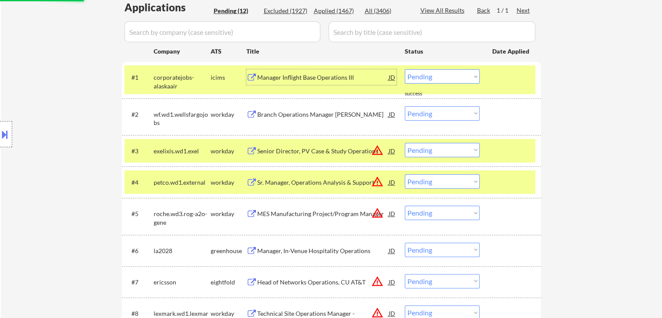
click at [305, 77] on div "Manager Inflight Base Operations III" at bounding box center [322, 77] width 131 height 9
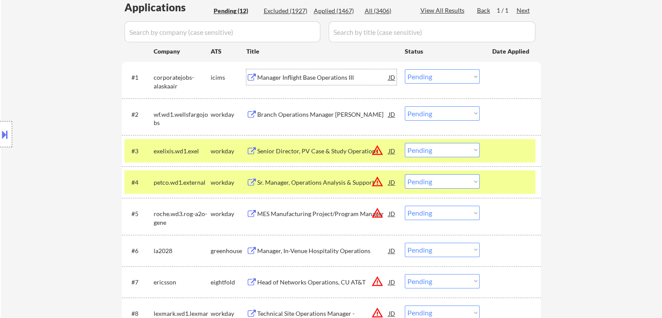
click at [454, 78] on select "Choose an option... Pending Applied Excluded (Questions) Excluded (Expired) Exc…" at bounding box center [442, 76] width 75 height 14
click at [405, 69] on select "Choose an option... Pending Applied Excluded (Questions) Excluded (Expired) Exc…" at bounding box center [442, 76] width 75 height 14
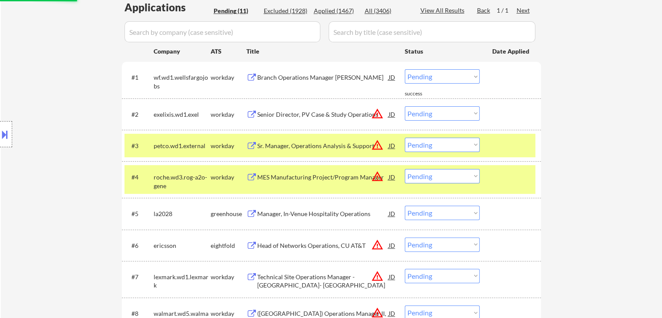
click at [310, 75] on div "Branch Operations Manager Pico Rivera" at bounding box center [322, 77] width 131 height 9
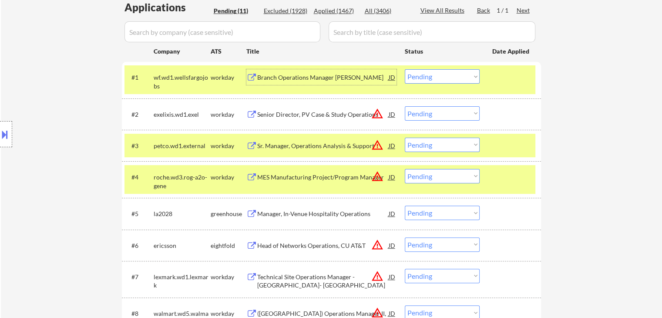
drag, startPoint x: 441, startPoint y: 74, endPoint x: 441, endPoint y: 82, distance: 8.3
click at [441, 73] on select "Choose an option... Pending Applied Excluded (Questions) Excluded (Expired) Exc…" at bounding box center [442, 76] width 75 height 14
click at [405, 69] on select "Choose an option... Pending Applied Excluded (Questions) Excluded (Expired) Exc…" at bounding box center [442, 76] width 75 height 14
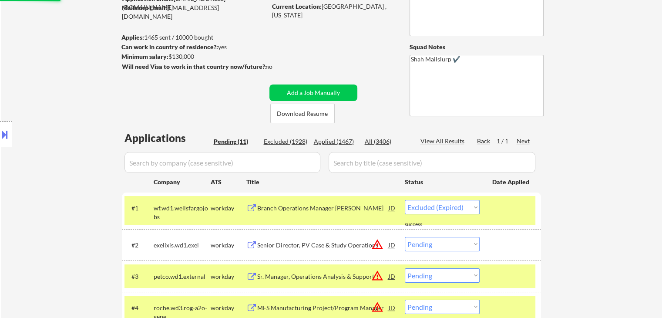
scroll to position [174, 0]
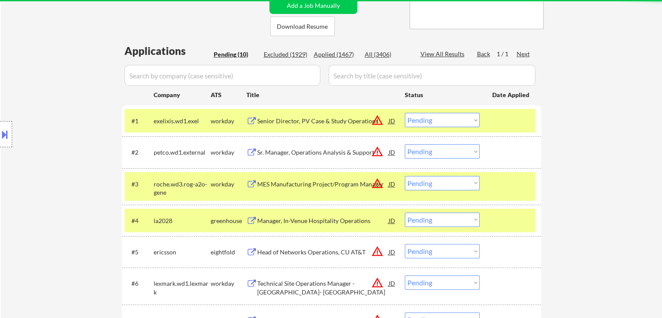
click at [315, 119] on div "Senior Director, PV Case & Study Operations" at bounding box center [322, 121] width 131 height 9
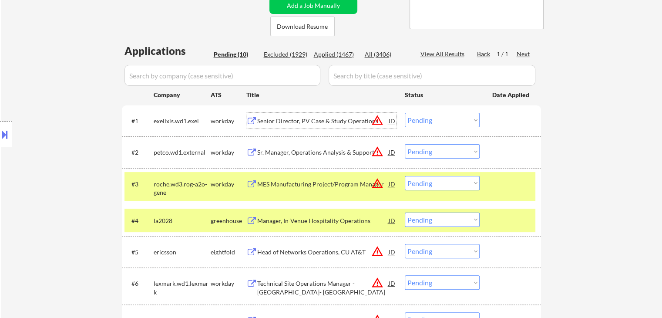
click at [380, 121] on button "warning_amber" at bounding box center [377, 120] width 12 height 12
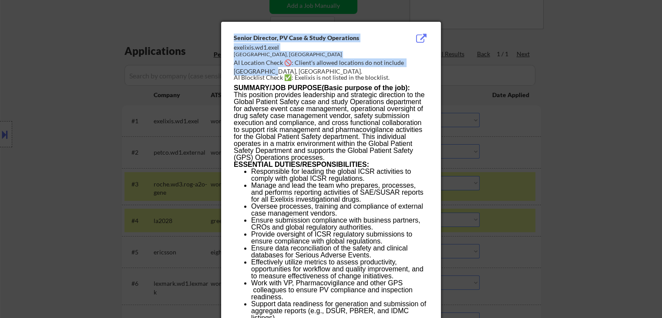
drag, startPoint x: 432, startPoint y: 61, endPoint x: 385, endPoint y: 38, distance: 52.1
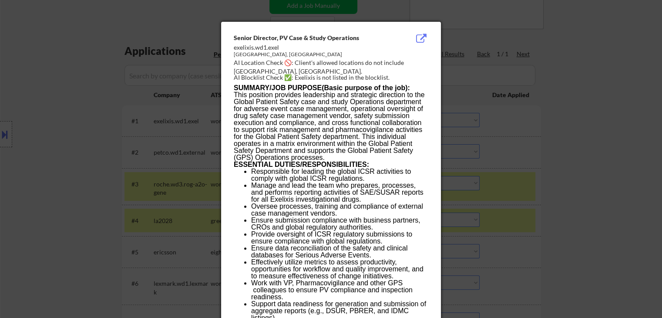
click at [7, 134] on div at bounding box center [331, 159] width 662 height 318
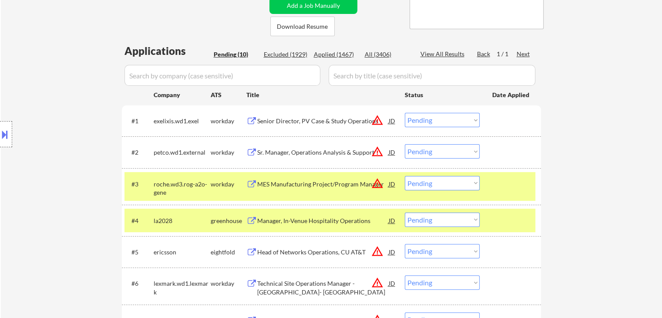
click at [3, 134] on button at bounding box center [5, 134] width 10 height 14
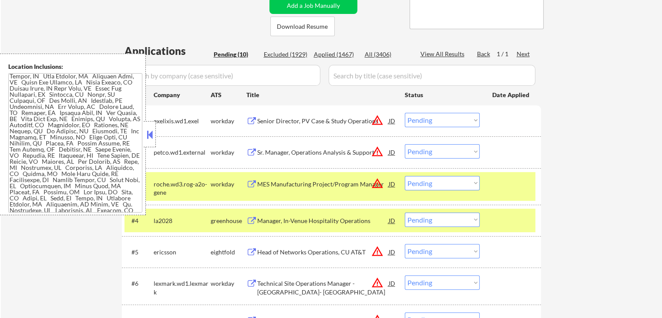
drag, startPoint x: 459, startPoint y: 115, endPoint x: 458, endPoint y: 124, distance: 9.2
click at [459, 115] on select "Choose an option... Pending Applied Excluded (Questions) Excluded (Expired) Exc…" at bounding box center [442, 120] width 75 height 14
click at [405, 113] on select "Choose an option... Pending Applied Excluded (Questions) Excluded (Expired) Exc…" at bounding box center [442, 120] width 75 height 14
click at [330, 154] on div "Sr. Manager, Operations Analysis & Support" at bounding box center [322, 152] width 131 height 9
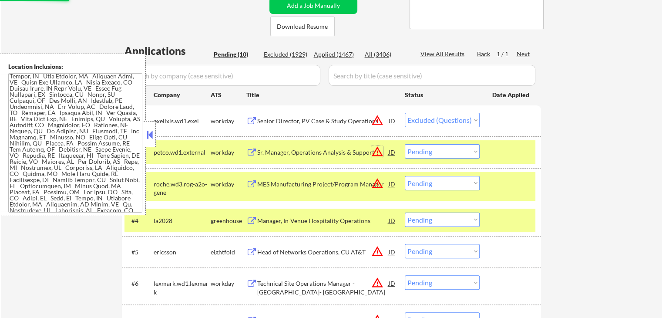
click at [376, 154] on button "warning_amber" at bounding box center [377, 151] width 12 height 12
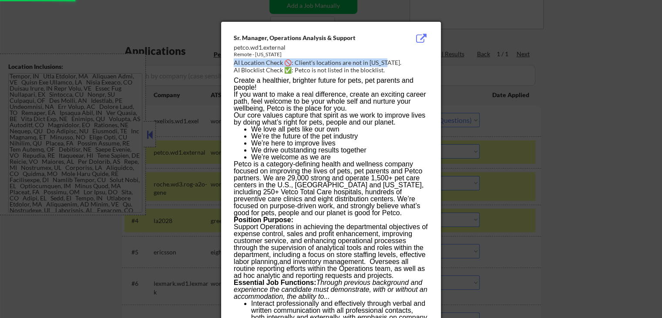
drag, startPoint x: 317, startPoint y: 61, endPoint x: 235, endPoint y: 61, distance: 81.3
click at [235, 61] on div "AI Location Check 🚫: Client's locations are not in Texas." at bounding box center [333, 62] width 198 height 9
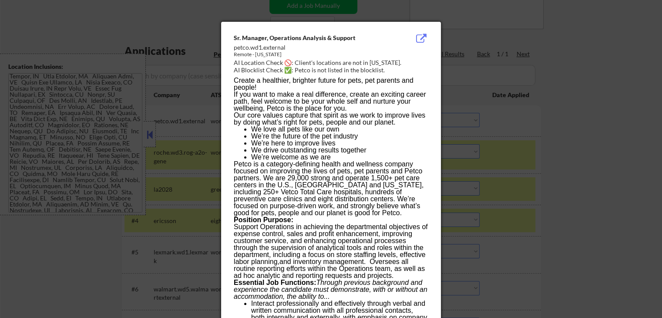
click at [319, 161] on p "Petco is a category-defining health and wellness company focused on improving t…" at bounding box center [331, 189] width 194 height 56
click at [320, 112] on span "Our core values capture that spirit as we work to improve lives by doing what’s…" at bounding box center [329, 118] width 191 height 14
drag, startPoint x: 232, startPoint y: 80, endPoint x: 320, endPoint y: 89, distance: 88.3
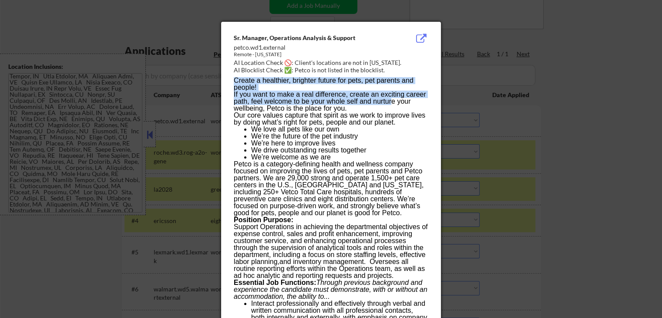
drag, startPoint x: 233, startPoint y: 98, endPoint x: 393, endPoint y: 115, distance: 161.4
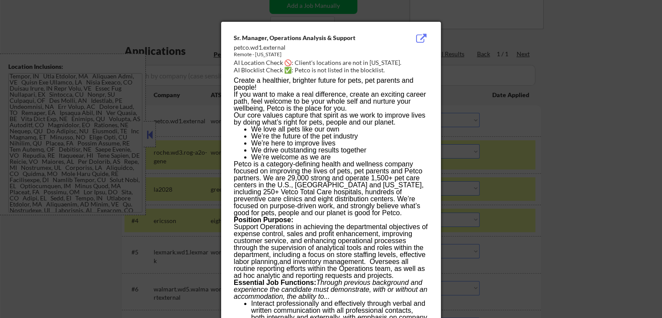
drag, startPoint x: 386, startPoint y: 118, endPoint x: 379, endPoint y: 124, distance: 8.9
click at [386, 119] on span "Our core values capture that spirit as we work to improve lives by doing what’s…" at bounding box center [329, 118] width 191 height 14
drag, startPoint x: 308, startPoint y: 145, endPoint x: 278, endPoint y: 144, distance: 29.6
click at [280, 144] on li "We’re here to improve lives" at bounding box center [339, 143] width 177 height 7
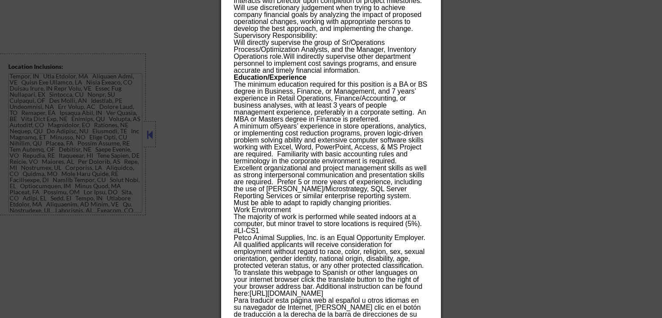
scroll to position [1285, 0]
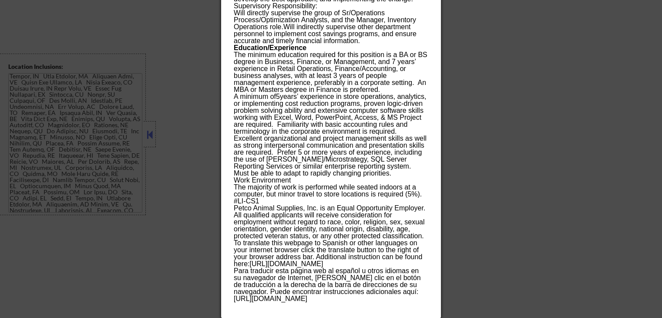
drag, startPoint x: 562, startPoint y: 144, endPoint x: 540, endPoint y: 77, distance: 71.3
click at [562, 144] on div at bounding box center [331, 159] width 662 height 318
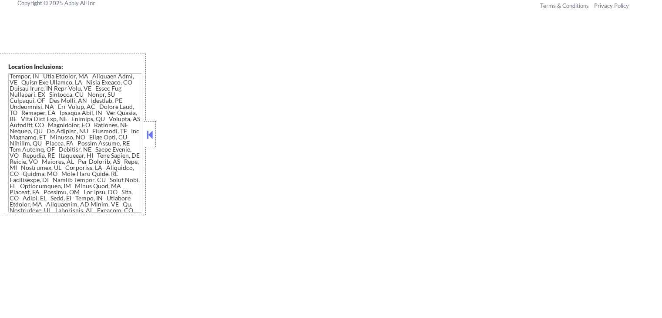
scroll to position [769, 0]
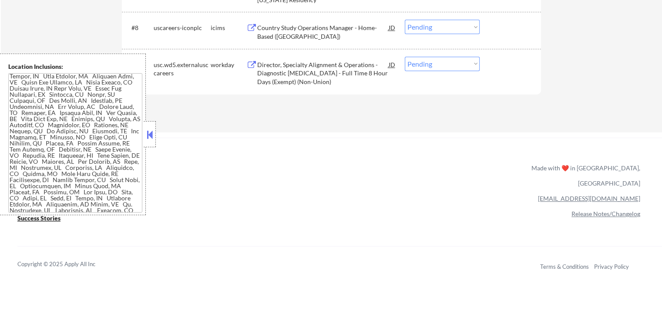
scroll to position [136, 0]
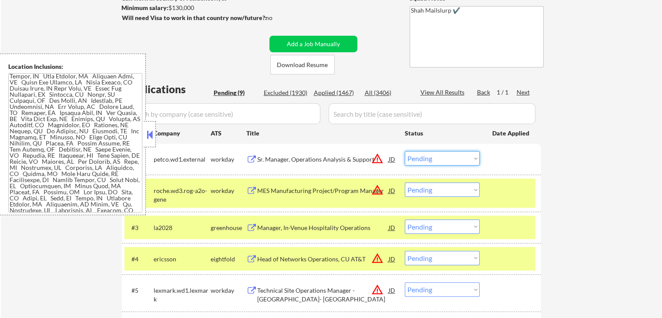
drag, startPoint x: 465, startPoint y: 155, endPoint x: 458, endPoint y: 163, distance: 10.5
click at [465, 155] on select "Choose an option... Pending Applied Excluded (Questions) Excluded (Expired) Exc…" at bounding box center [442, 158] width 75 height 14
click at [405, 151] on select "Choose an option... Pending Applied Excluded (Questions) Excluded (Expired) Exc…" at bounding box center [442, 158] width 75 height 14
click at [149, 135] on button at bounding box center [150, 134] width 10 height 13
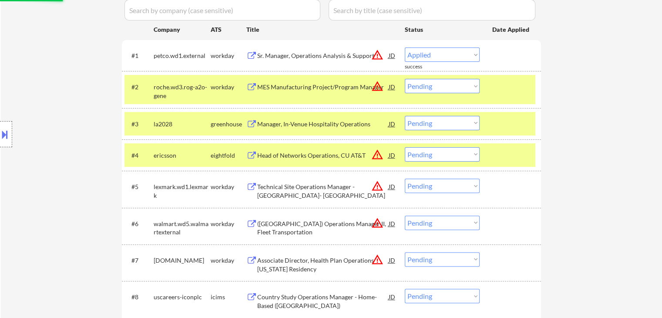
scroll to position [266, 0]
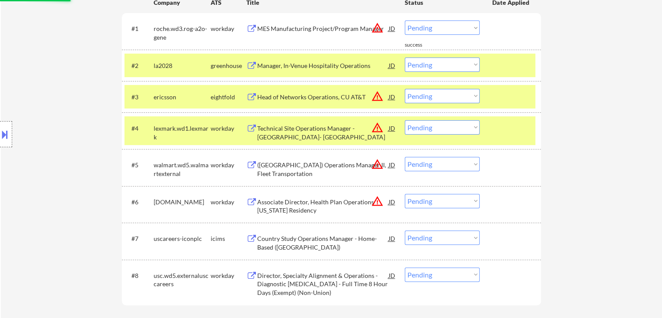
click at [328, 30] on div "MES Manufacturing Project/Program Manager" at bounding box center [322, 28] width 131 height 9
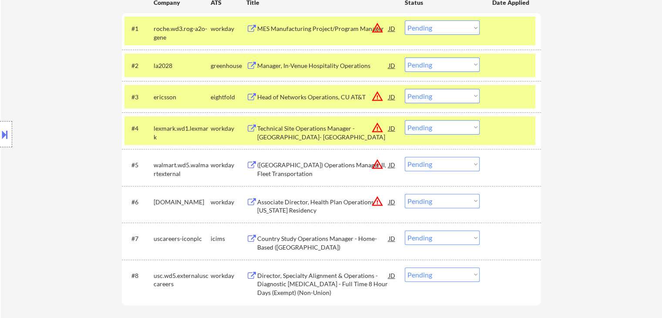
click at [381, 23] on button "warning_amber" at bounding box center [377, 28] width 12 height 12
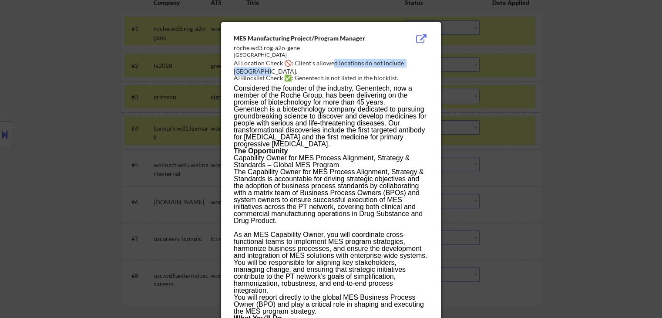
drag, startPoint x: 428, startPoint y: 64, endPoint x: 332, endPoint y: 63, distance: 96.1
click at [332, 63] on div "AI Location Check 🚫: Client's allowed locations do not include South San Franci…" at bounding box center [333, 67] width 198 height 17
drag, startPoint x: 379, startPoint y: 92, endPoint x: 398, endPoint y: 101, distance: 20.2
click at [379, 92] on span "Considered the founder of the industry, Genentech, now a member of the Roche Gr…" at bounding box center [323, 94] width 178 height 21
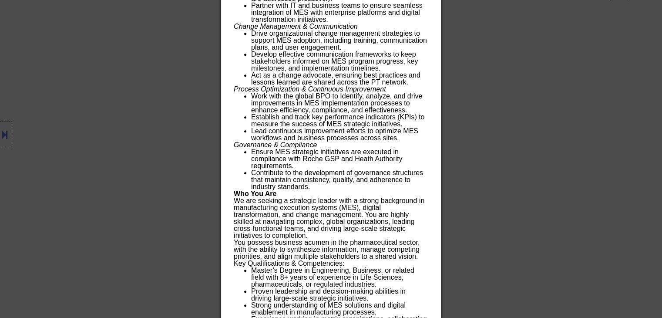
drag, startPoint x: 521, startPoint y: 148, endPoint x: 522, endPoint y: 143, distance: 5.3
click at [522, 144] on div at bounding box center [331, 159] width 662 height 318
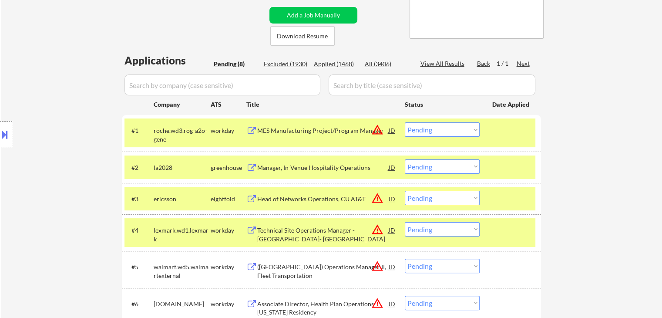
scroll to position [179, 0]
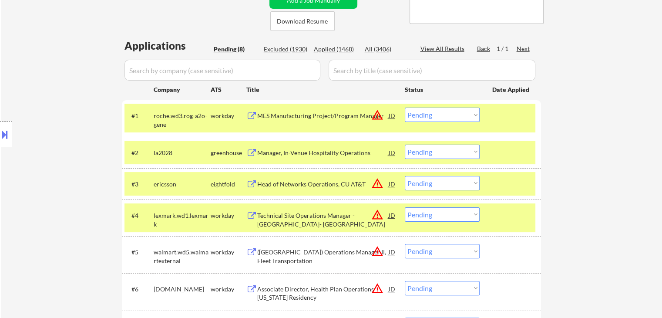
click at [434, 117] on select "Choose an option... Pending Applied Excluded (Questions) Excluded (Expired) Exc…" at bounding box center [442, 114] width 75 height 14
click at [405, 107] on select "Choose an option... Pending Applied Excluded (Questions) Excluded (Expired) Exc…" at bounding box center [442, 114] width 75 height 14
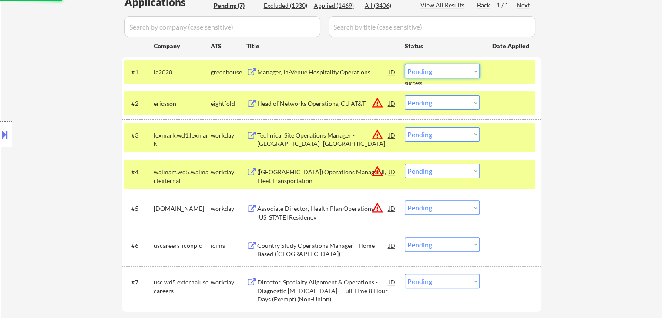
click at [432, 73] on select "Choose an option... Pending Applied Excluded (Questions) Excluded (Expired) Exc…" at bounding box center [442, 71] width 75 height 14
click at [405, 64] on select "Choose an option... Pending Applied Excluded (Questions) Excluded (Expired) Exc…" at bounding box center [442, 71] width 75 height 14
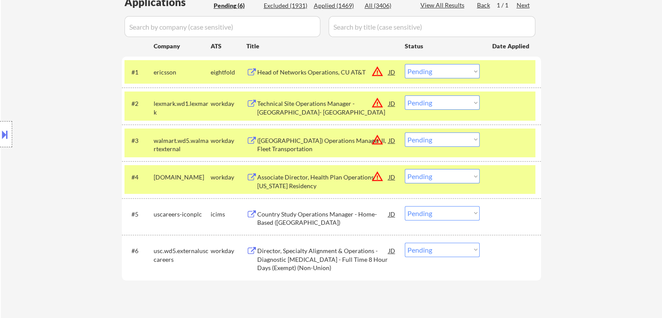
click at [377, 72] on button "warning_amber" at bounding box center [377, 71] width 12 height 12
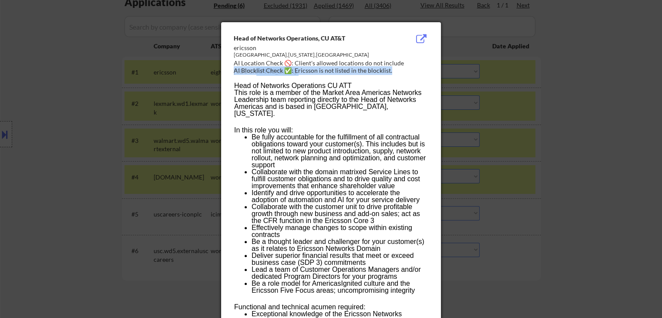
drag, startPoint x: 419, startPoint y: 62, endPoint x: 409, endPoint y: 67, distance: 10.9
click at [419, 62] on div "Head of Networks Operations, CU AT&T ericsson Plano,Texas,United States AI Loca…" at bounding box center [333, 55] width 198 height 42
click at [405, 61] on div "AI Location Check 🚫: Client's allowed locations do not include Plano." at bounding box center [333, 67] width 198 height 17
click at [405, 59] on div "AI Location Check 🚫: Client's allowed locations do not include Plano." at bounding box center [333, 67] width 198 height 17
copy div "lano."
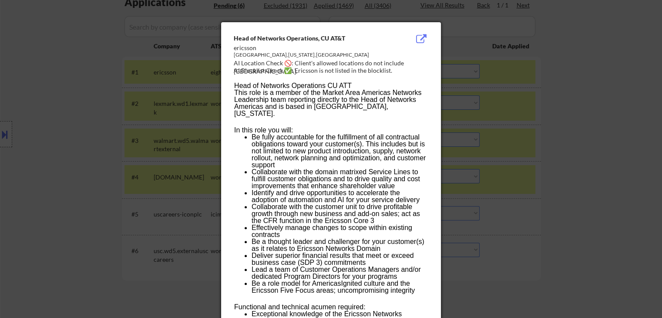
click at [94, 135] on div at bounding box center [331, 159] width 662 height 318
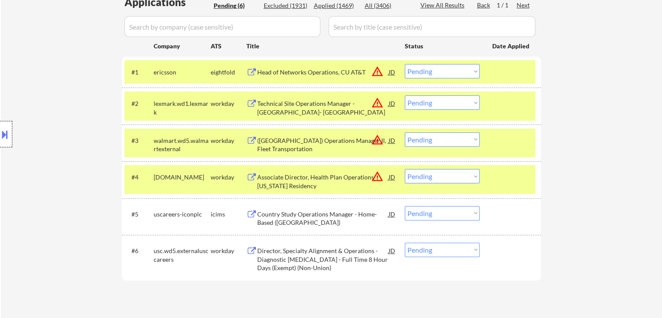
click at [10, 133] on div at bounding box center [6, 134] width 12 height 26
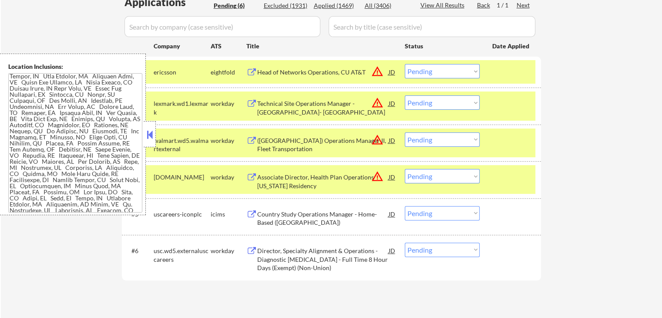
scroll to position [184, 0]
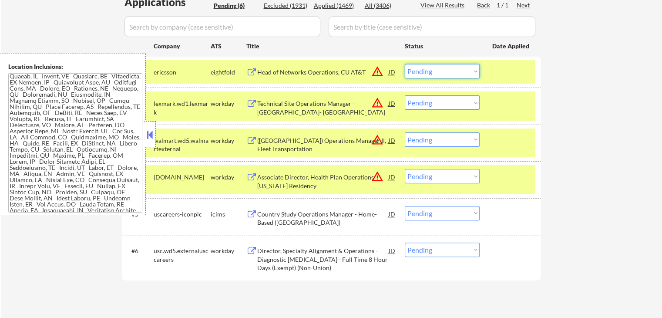
drag, startPoint x: 457, startPoint y: 68, endPoint x: 457, endPoint y: 77, distance: 8.7
click at [457, 67] on select "Choose an option... Pending Applied Excluded (Questions) Excluded (Expired) Exc…" at bounding box center [442, 71] width 75 height 14
click at [405, 64] on select "Choose an option... Pending Applied Excluded (Questions) Excluded (Expired) Exc…" at bounding box center [442, 71] width 75 height 14
click at [379, 104] on button "warning_amber" at bounding box center [377, 103] width 12 height 12
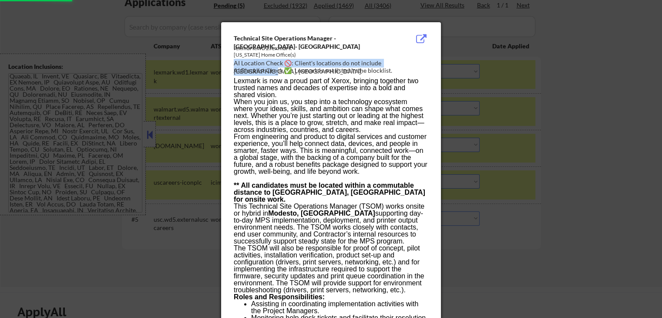
click at [375, 57] on div "Technical Site Operations Manager - Modesto- CA lexmark.wd1.lexmark California …" at bounding box center [333, 55] width 198 height 42
click at [386, 61] on div "AI Location Check 🚫: Client's locations do not include Modesto, CA." at bounding box center [333, 67] width 198 height 17
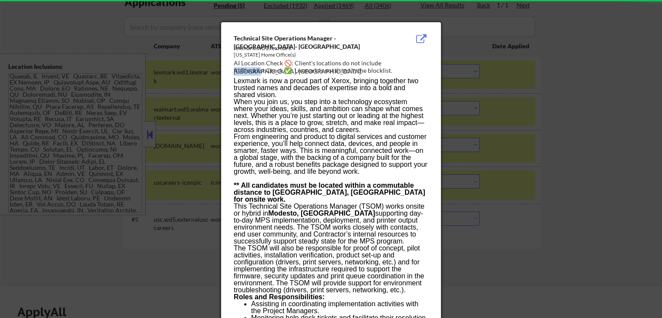
click at [386, 61] on div "AI Location Check 🚫: Client's locations do not include Modesto, CA." at bounding box center [333, 67] width 198 height 17
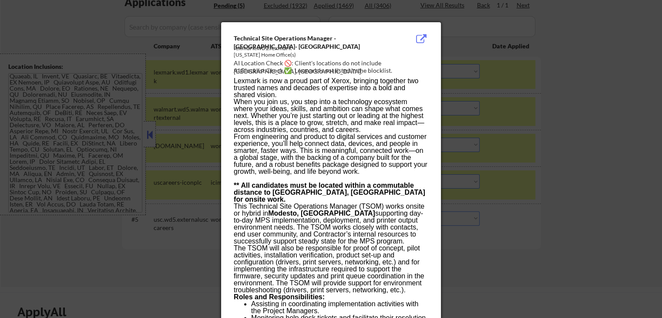
click at [82, 147] on div at bounding box center [331, 159] width 662 height 318
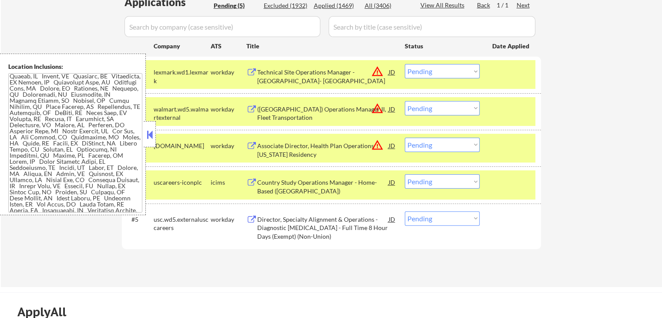
click at [80, 150] on textarea at bounding box center [75, 142] width 134 height 139
click at [441, 65] on select "Choose an option... Pending Applied Excluded (Questions) Excluded (Expired) Exc…" at bounding box center [442, 71] width 75 height 14
click at [405, 64] on select "Choose an option... Pending Applied Excluded (Questions) Excluded (Expired) Exc…" at bounding box center [442, 71] width 75 height 14
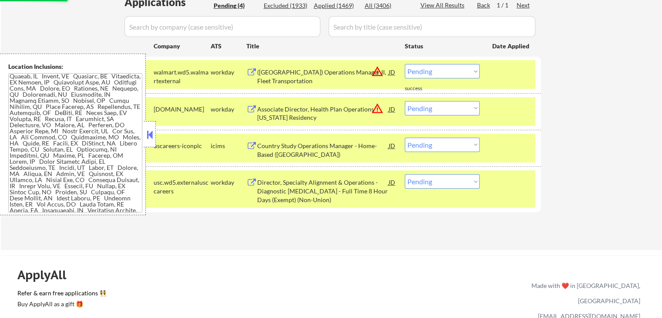
click at [378, 74] on button "warning_amber" at bounding box center [377, 71] width 12 height 12
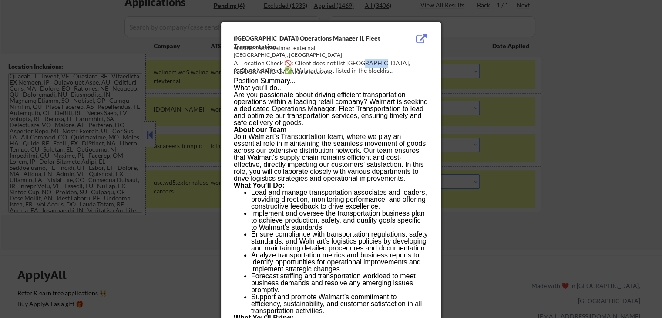
drag, startPoint x: 358, startPoint y: 63, endPoint x: 376, endPoint y: 62, distance: 17.4
click at [376, 62] on div "AI Location Check 🚫: Client does not list Cleburne, TX as a location." at bounding box center [333, 67] width 198 height 17
drag, startPoint x: 588, startPoint y: 105, endPoint x: 525, endPoint y: 124, distance: 65.5
click at [587, 105] on div at bounding box center [331, 159] width 662 height 318
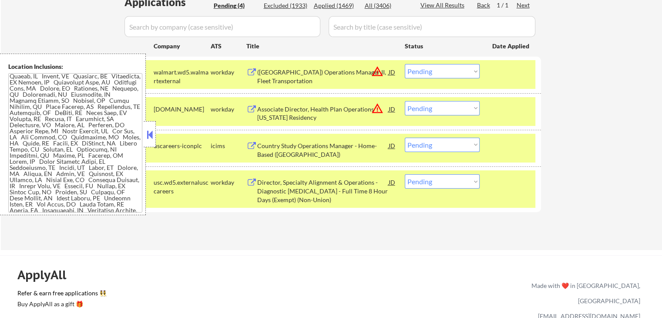
click at [308, 76] on div "(USA) Operations Manager II, Fleet Transportation" at bounding box center [322, 76] width 131 height 17
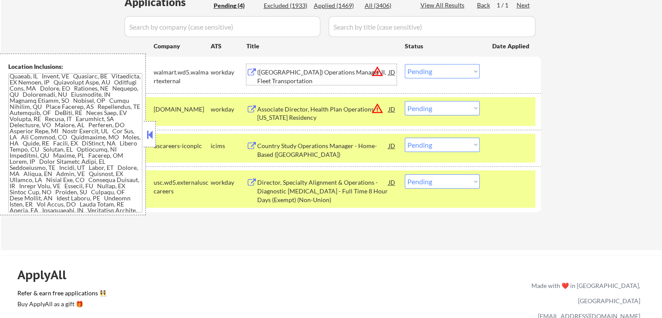
drag, startPoint x: 432, startPoint y: 66, endPoint x: 463, endPoint y: 214, distance: 152.0
click at [432, 66] on select "Choose an option... Pending Applied Excluded (Questions) Excluded (Expired) Exc…" at bounding box center [442, 71] width 75 height 14
click at [405, 64] on select "Choose an option... Pending Applied Excluded (Questions) Excluded (Expired) Exc…" at bounding box center [442, 71] width 75 height 14
click at [335, 110] on div "Associate Director, Health Plan Operations Arizona Residency" at bounding box center [322, 113] width 131 height 17
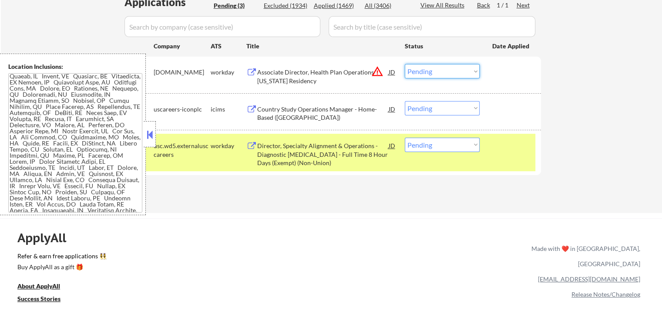
click at [438, 68] on select "Choose an option... Pending Applied Excluded (Questions) Excluded (Expired) Exc…" at bounding box center [442, 71] width 75 height 14
click at [405, 64] on select "Choose an option... Pending Applied Excluded (Questions) Excluded (Expired) Exc…" at bounding box center [442, 71] width 75 height 14
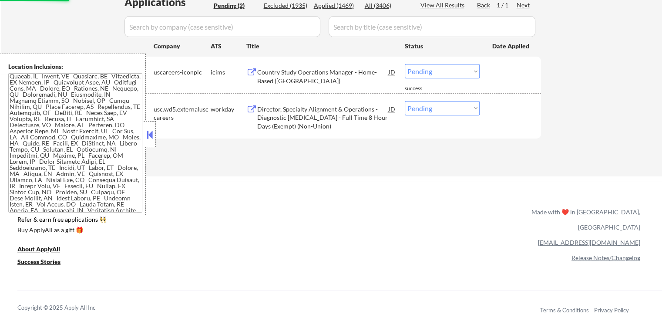
click at [295, 73] on div "Country Study Operations Manager - Home-Based (US)" at bounding box center [322, 76] width 131 height 17
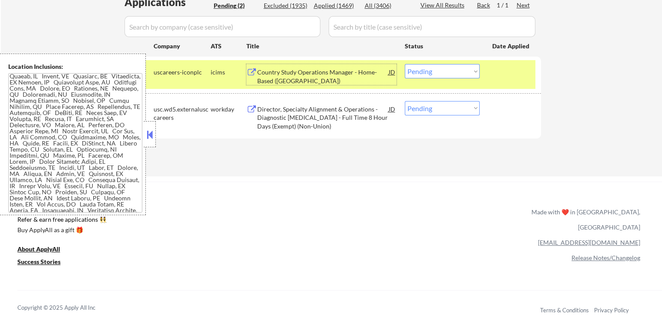
click at [444, 67] on select "Choose an option... Pending Applied Excluded (Questions) Excluded (Expired) Exc…" at bounding box center [442, 71] width 75 height 14
click at [405, 64] on select "Choose an option... Pending Applied Excluded (Questions) Excluded (Expired) Exc…" at bounding box center [442, 71] width 75 height 14
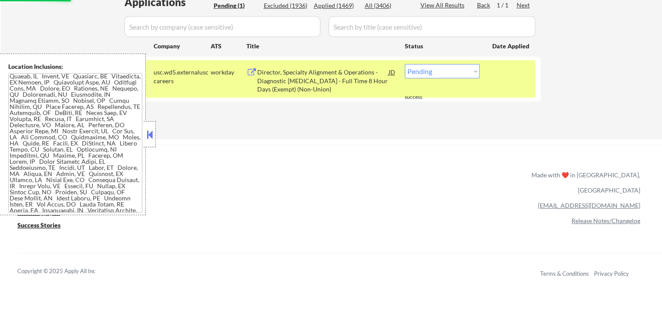
click at [295, 82] on div "Director, Specialty Alignment & Operations - Diagnostic Radiology - Full Time 8…" at bounding box center [322, 81] width 131 height 26
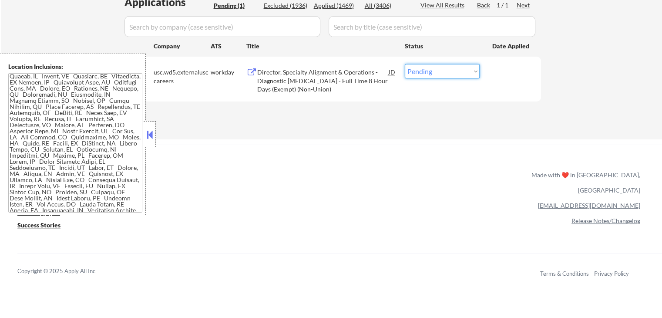
click at [430, 72] on select "Choose an option... Pending Applied Excluded (Questions) Excluded (Expired) Exc…" at bounding box center [442, 71] width 75 height 14
select select ""excluded__bad_match_""
click at [405, 64] on select "Choose an option... Pending Applied Excluded (Questions) Excluded (Expired) Exc…" at bounding box center [442, 71] width 75 height 14
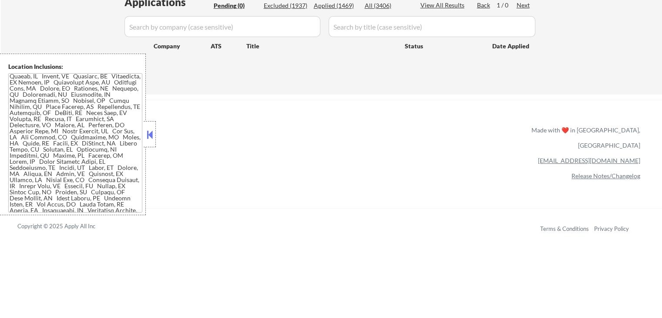
scroll to position [0, 0]
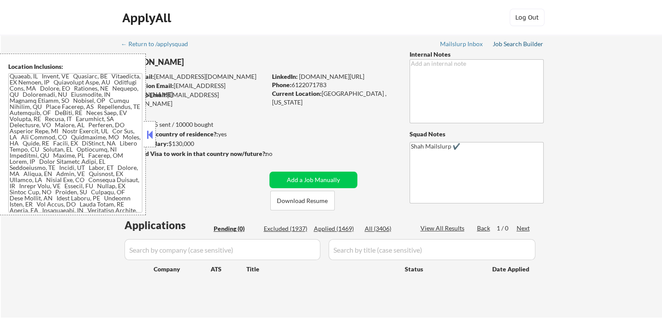
click at [509, 44] on div "Job Search Builder" at bounding box center [517, 44] width 51 height 6
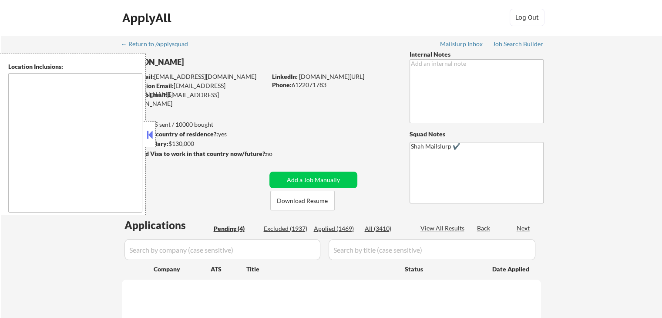
select select ""pending""
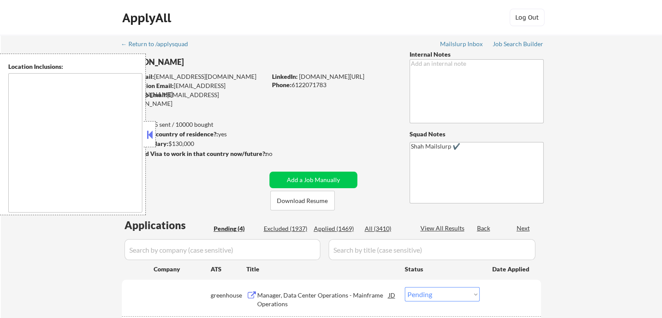
type textarea "Los Angeles, CA Glendale, CA Burbank, CA Pasadena, CA Santa Monica, CA Beverly …"
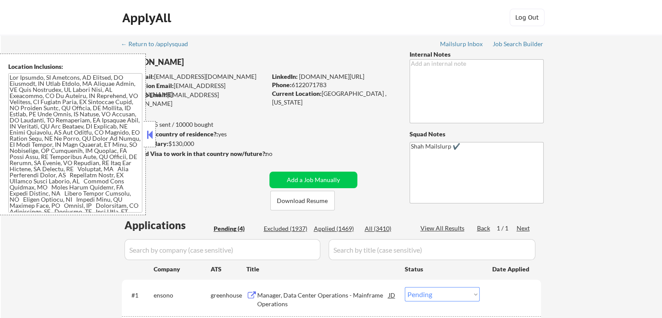
click at [147, 136] on button at bounding box center [150, 134] width 10 height 13
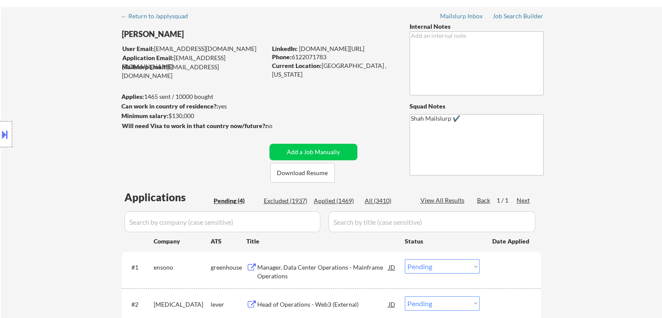
scroll to position [174, 0]
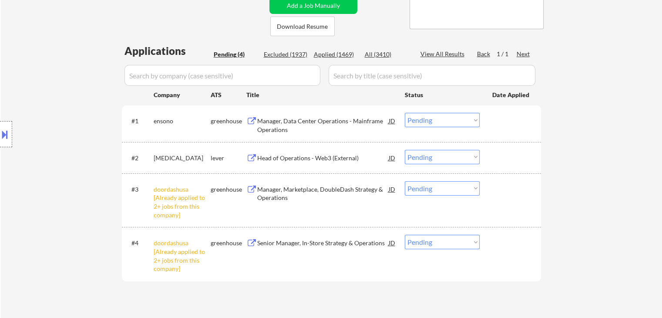
click at [87, 124] on div "Location Inclusions:" at bounding box center [78, 134] width 156 height 161
click at [443, 190] on select "Choose an option... Pending Applied Excluded (Questions) Excluded (Expired) Exc…" at bounding box center [442, 188] width 75 height 14
select select ""excluded__other_""
click at [405, 181] on select "Choose an option... Pending Applied Excluded (Questions) Excluded (Expired) Exc…" at bounding box center [442, 188] width 75 height 14
click at [448, 244] on select "Choose an option... Pending Applied Excluded (Questions) Excluded (Expired) Exc…" at bounding box center [442, 241] width 75 height 14
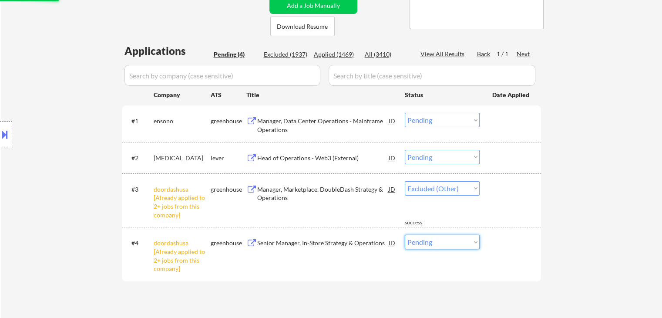
select select ""excluded__other_""
click at [405, 234] on select "Choose an option... Pending Applied Excluded (Questions) Excluded (Expired) Exc…" at bounding box center [442, 241] width 75 height 14
click at [565, 199] on div "← Return to /applysquad Mailslurp Inbox Job Search Builder Kabiru Alowonle User…" at bounding box center [331, 90] width 661 height 458
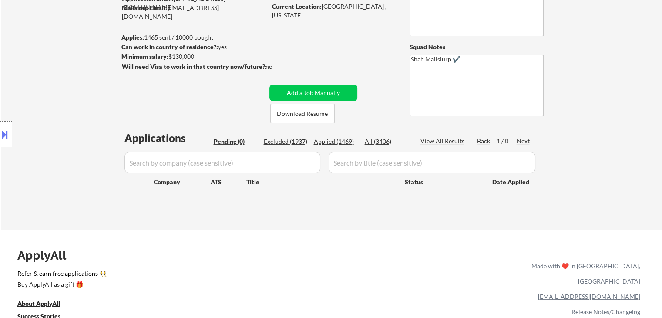
scroll to position [47, 0]
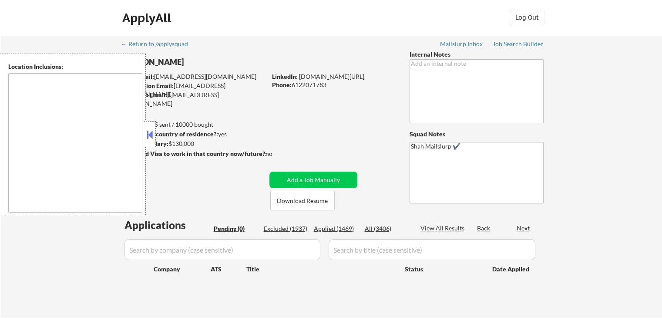
click at [149, 133] on button at bounding box center [150, 134] width 10 height 13
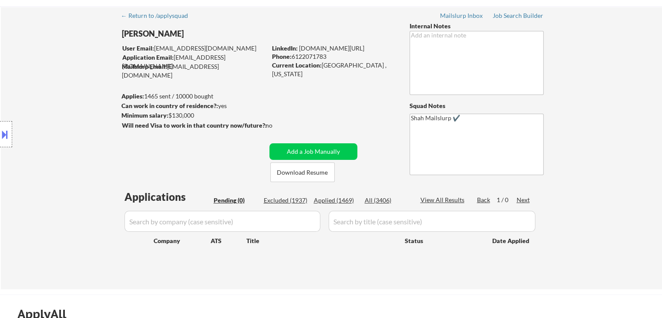
scroll to position [43, 0]
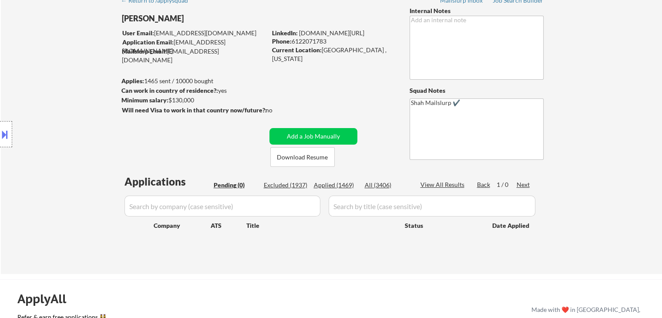
click at [73, 137] on div "Location Inclusions:" at bounding box center [78, 134] width 156 height 161
click at [17, 28] on div "← Return to /applysquad Mailslurp Inbox Job Search Builder [PERSON_NAME] User E…" at bounding box center [331, 132] width 661 height 282
